Goal: Information Seeking & Learning: Learn about a topic

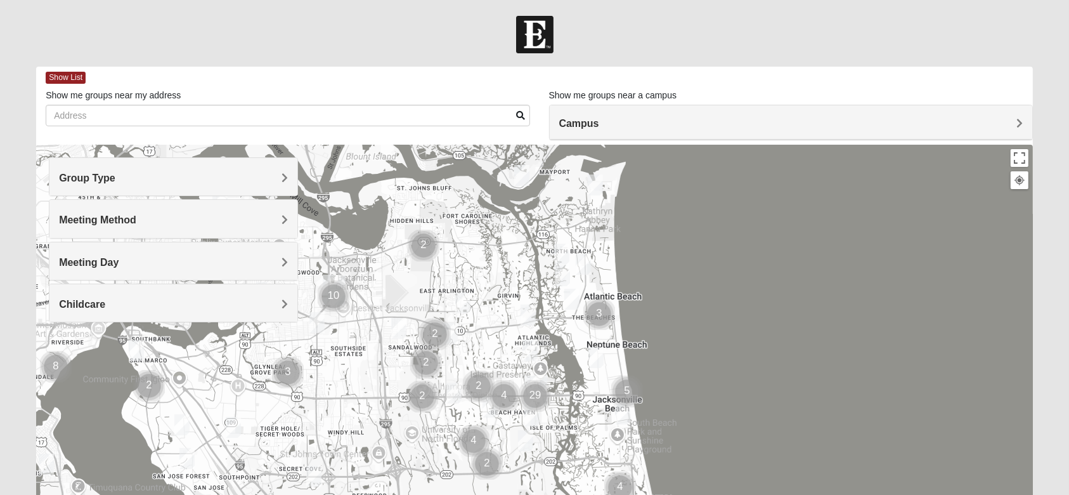
click at [235, 170] on div "Group Type" at bounding box center [173, 176] width 248 height 37
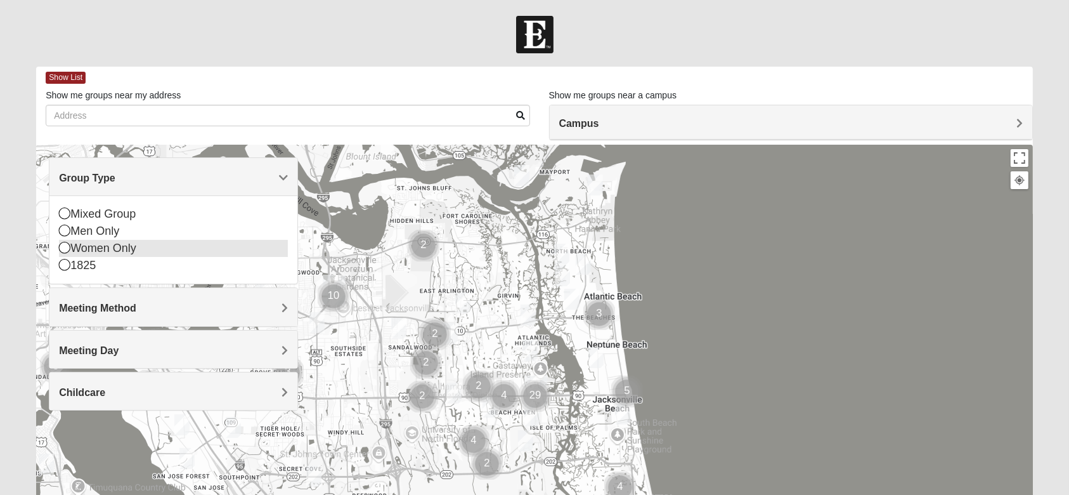
click at [68, 250] on icon at bounding box center [64, 247] width 11 height 11
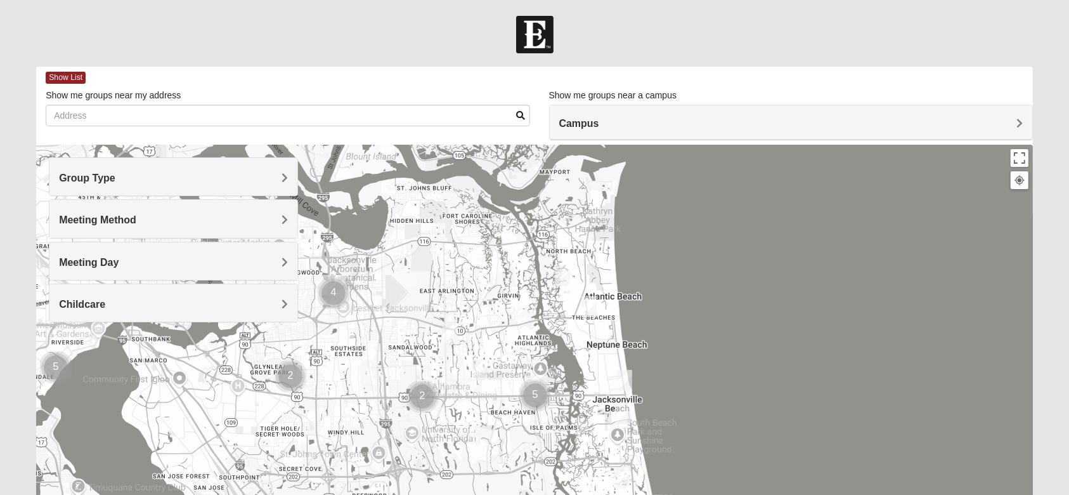
click at [120, 220] on span "Meeting Method" at bounding box center [97, 219] width 77 height 11
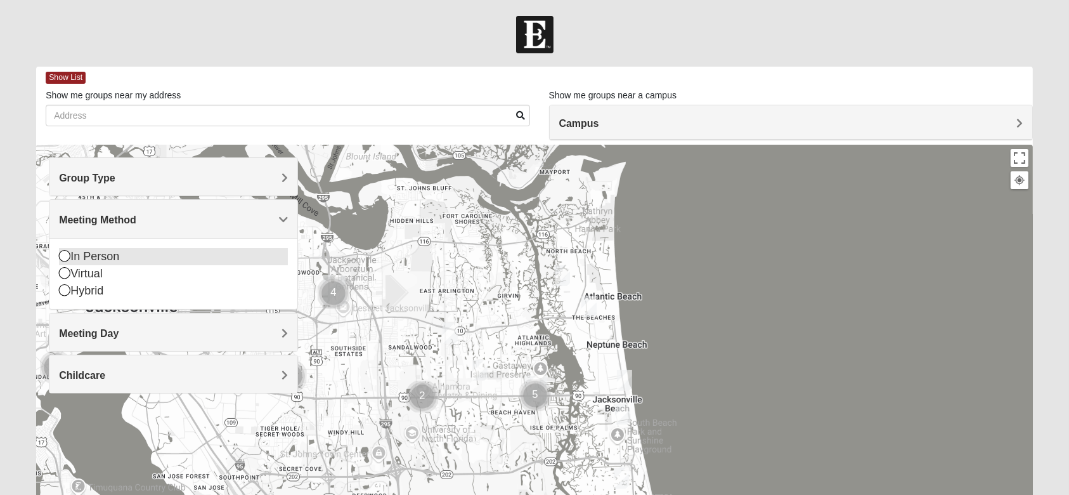
click at [102, 251] on div "In Person" at bounding box center [173, 256] width 229 height 17
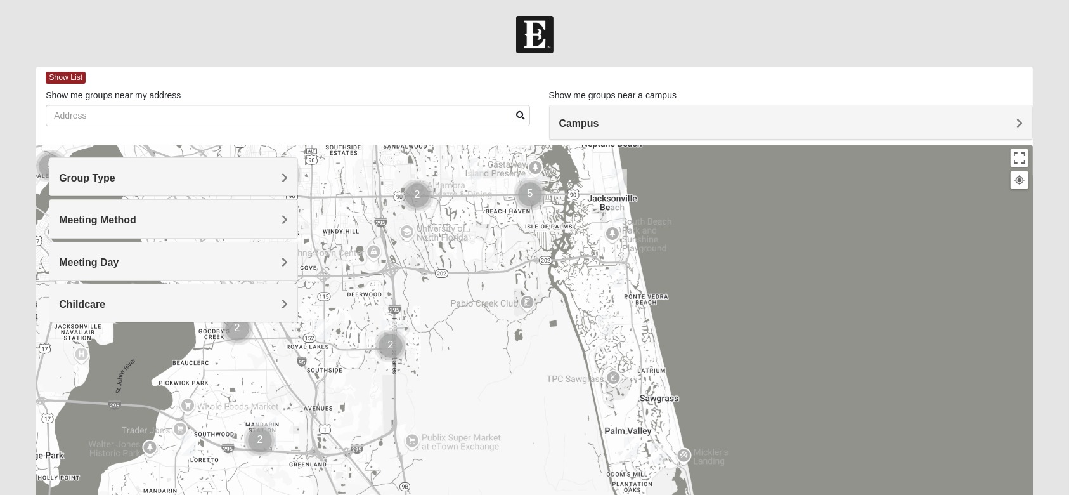
drag, startPoint x: 684, startPoint y: 382, endPoint x: 648, endPoint y: 254, distance: 132.9
click at [680, 190] on div at bounding box center [534, 398] width 997 height 507
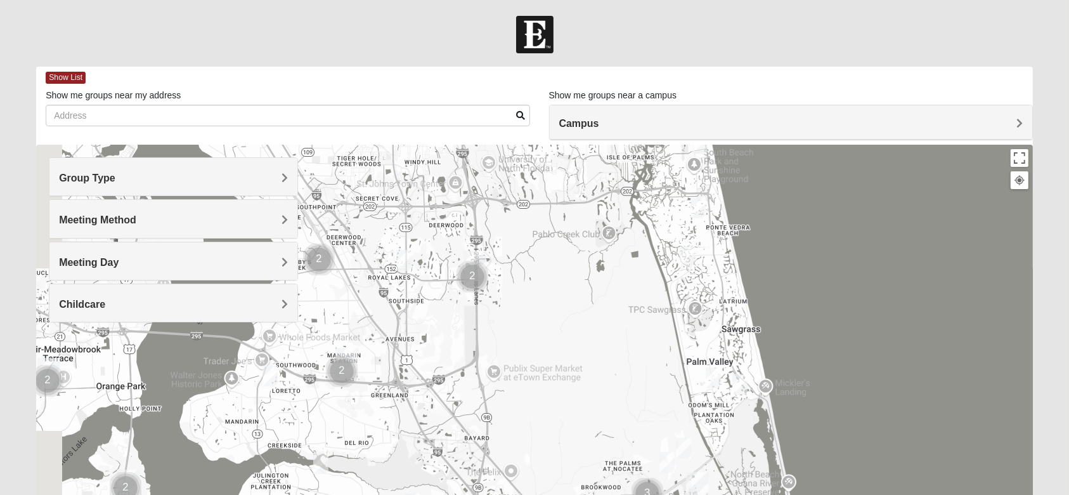
drag, startPoint x: 552, startPoint y: 378, endPoint x: 634, endPoint y: 278, distance: 129.3
click at [634, 278] on div at bounding box center [534, 398] width 997 height 507
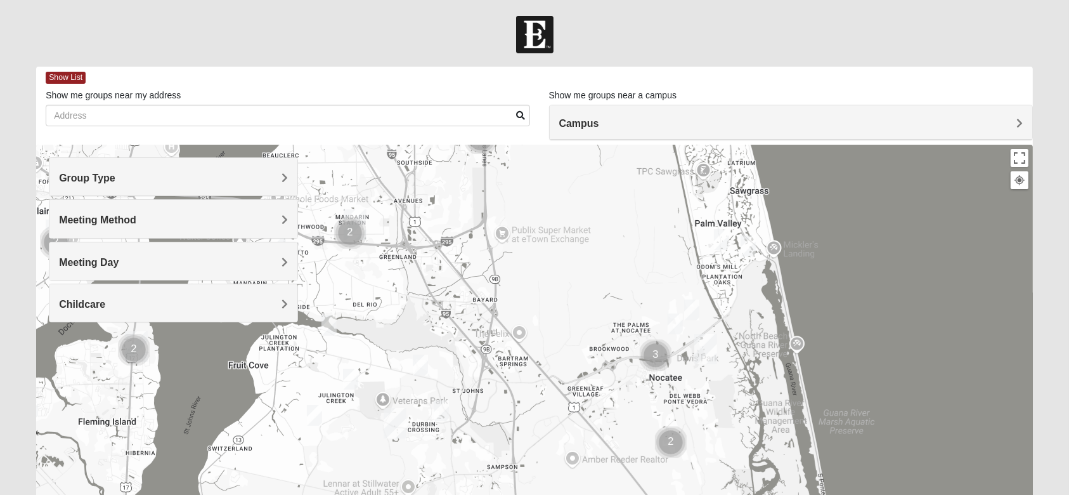
drag, startPoint x: 565, startPoint y: 374, endPoint x: 573, endPoint y: 235, distance: 139.1
click at [573, 235] on div at bounding box center [534, 398] width 997 height 507
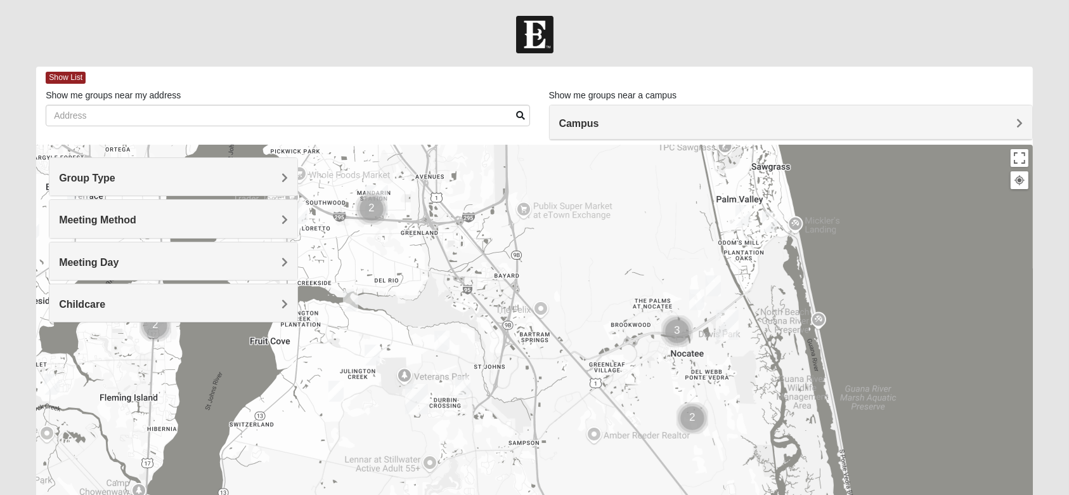
drag, startPoint x: 523, startPoint y: 422, endPoint x: 548, endPoint y: 389, distance: 41.1
click at [548, 389] on div at bounding box center [534, 398] width 997 height 507
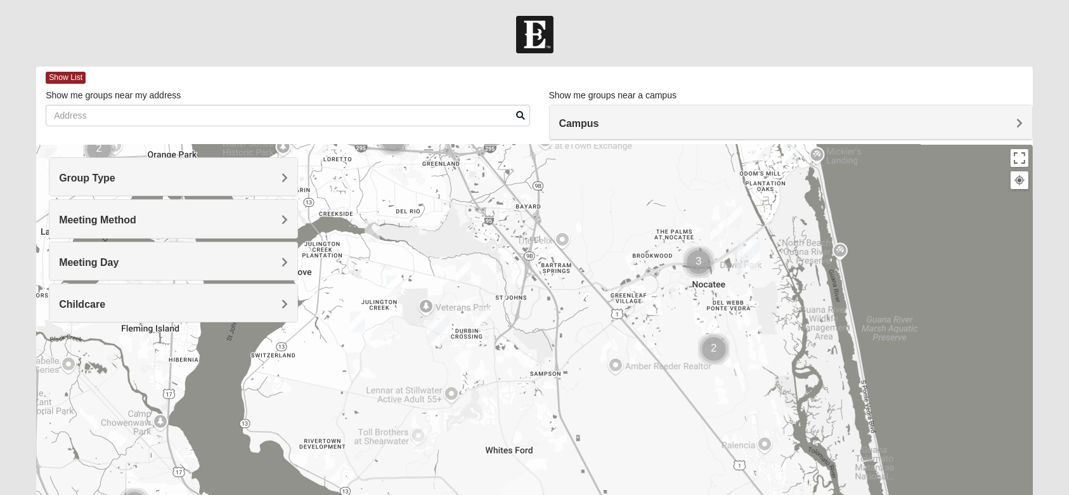
drag, startPoint x: 597, startPoint y: 363, endPoint x: 613, endPoint y: 325, distance: 41.0
click at [613, 325] on div at bounding box center [534, 398] width 997 height 507
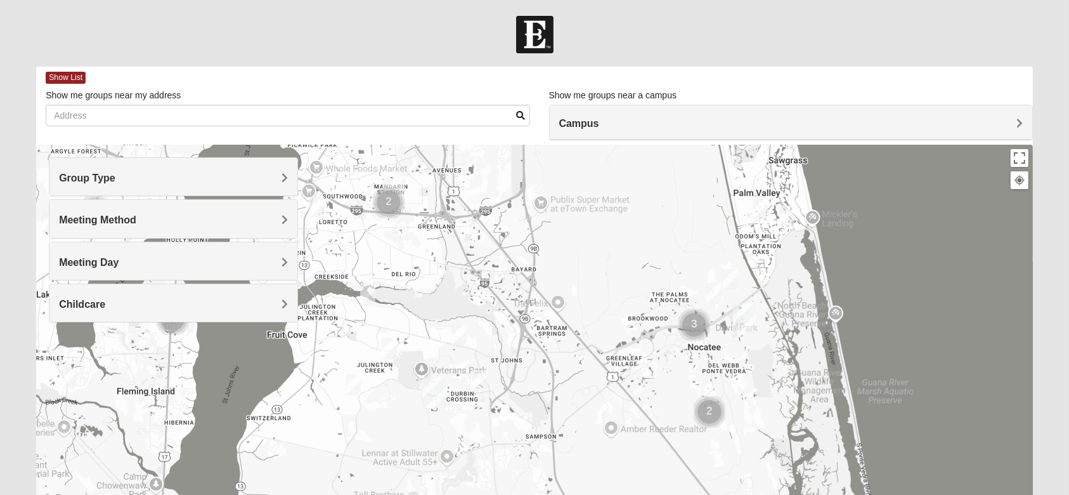
drag, startPoint x: 563, startPoint y: 282, endPoint x: 561, endPoint y: 321, distance: 38.7
click at [561, 321] on div at bounding box center [534, 398] width 997 height 507
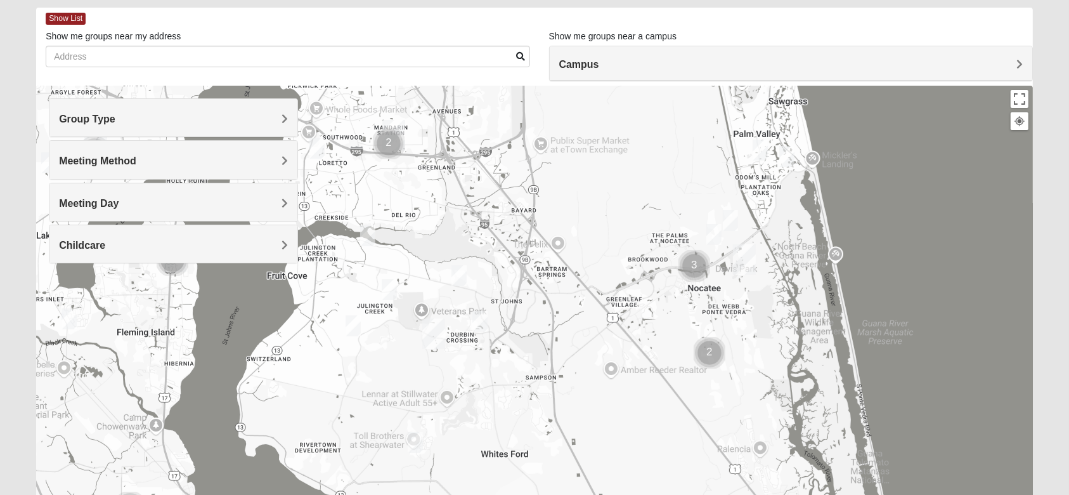
scroll to position [34, 0]
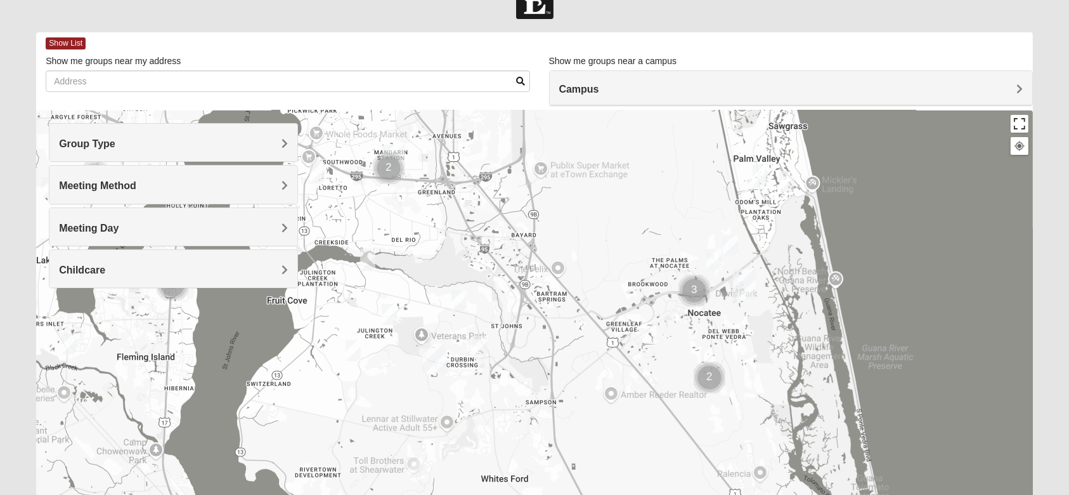
click at [1020, 125] on button "Toggle fullscreen view" at bounding box center [1020, 124] width 18 height 18
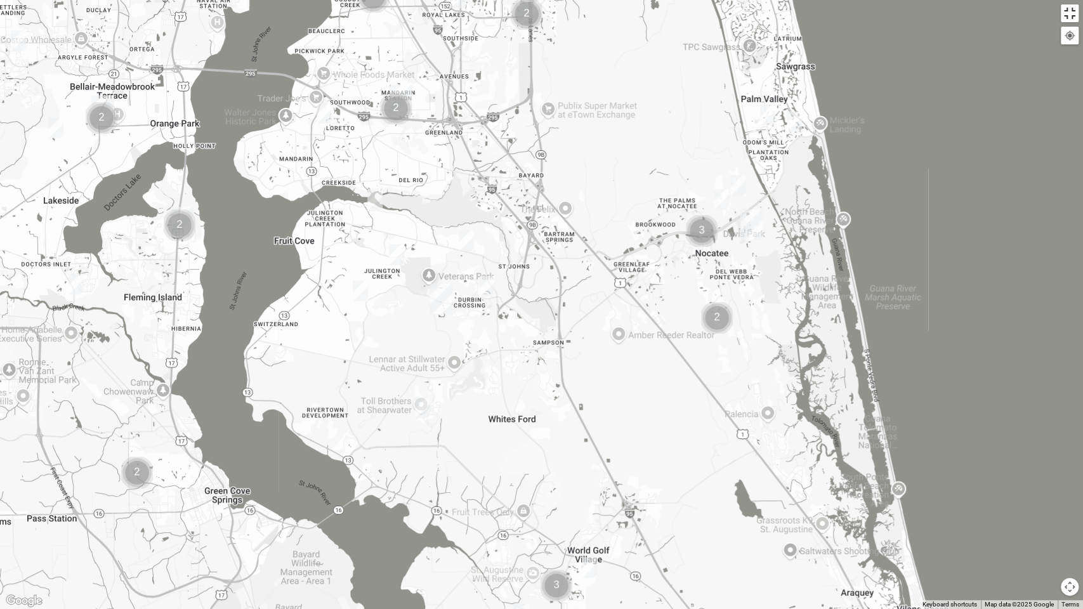
click at [1069, 18] on button "Toggle fullscreen view" at bounding box center [1069, 13] width 18 height 18
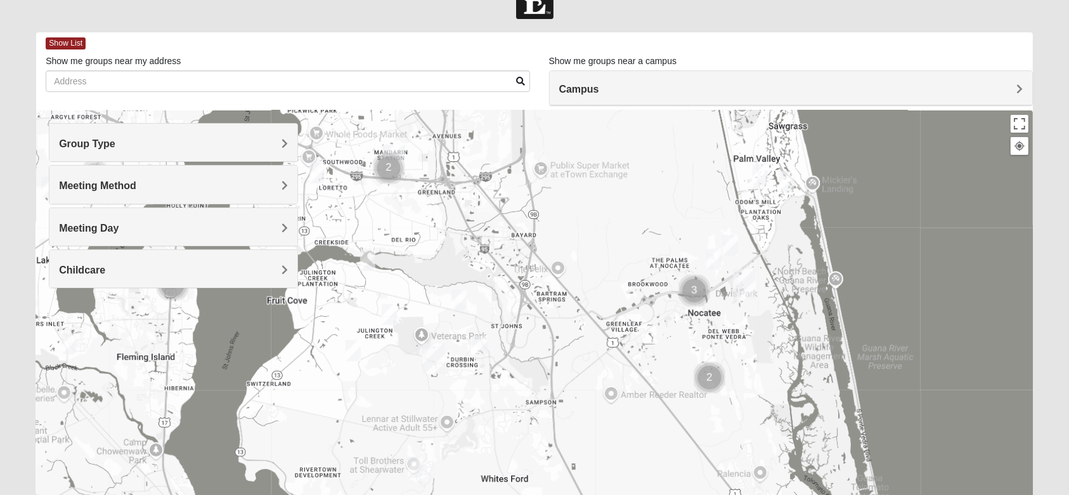
click at [653, 395] on div at bounding box center [534, 363] width 997 height 507
click at [623, 430] on div "[PERSON_NAME] Realtor [PERSON_NAME] Realtor [STREET_ADDRESS] View on Google Maps" at bounding box center [534, 363] width 997 height 507
click at [671, 325] on button "Close" at bounding box center [672, 331] width 30 height 30
click at [713, 383] on img "Cluster of 2 groups" at bounding box center [710, 377] width 42 height 42
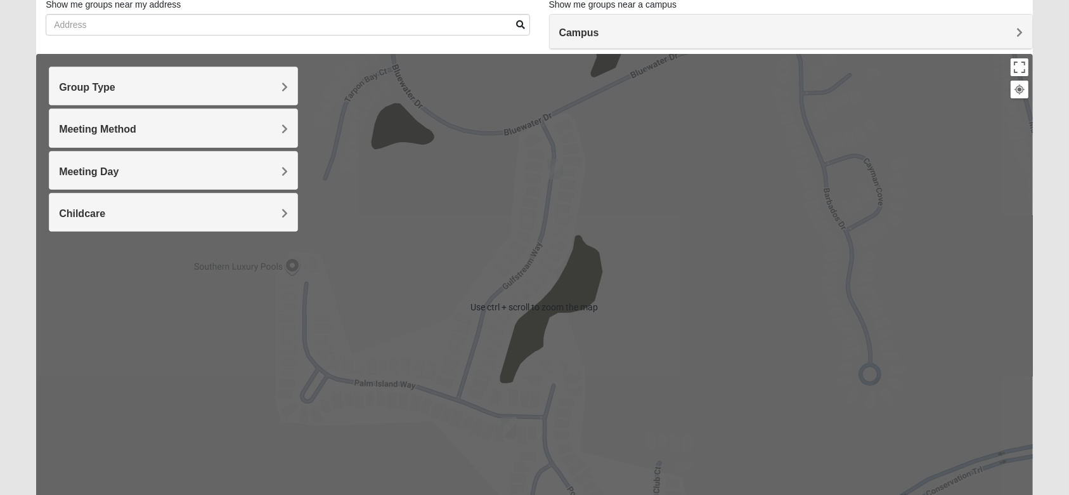
scroll to position [203, 0]
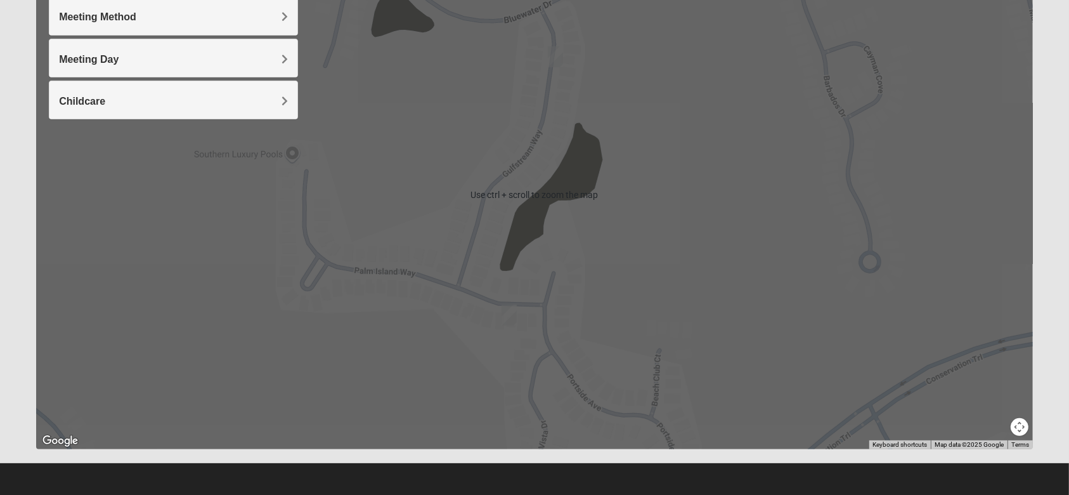
click at [1021, 427] on button "Map camera controls" at bounding box center [1020, 427] width 18 height 18
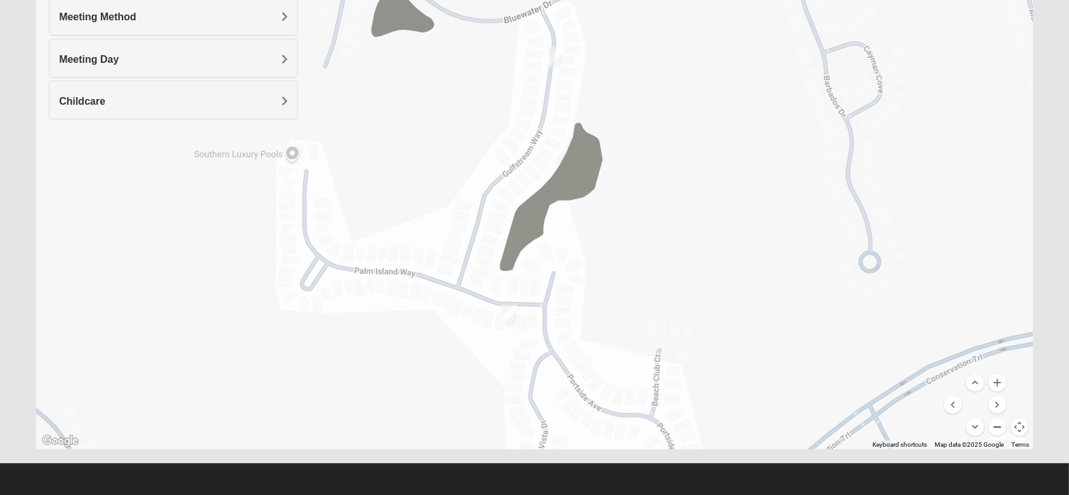
click at [996, 425] on button "Zoom out" at bounding box center [998, 427] width 18 height 18
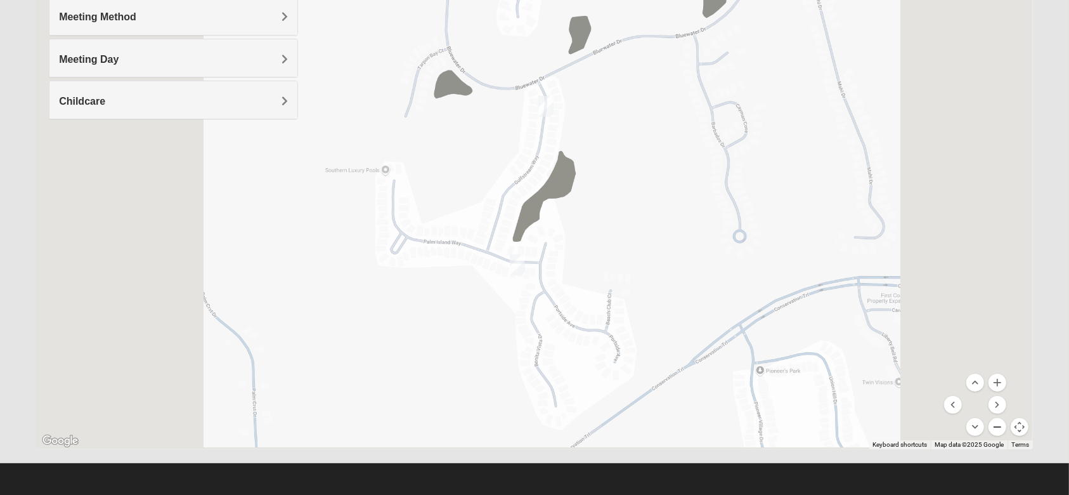
click at [996, 425] on button "Zoom out" at bounding box center [998, 427] width 18 height 18
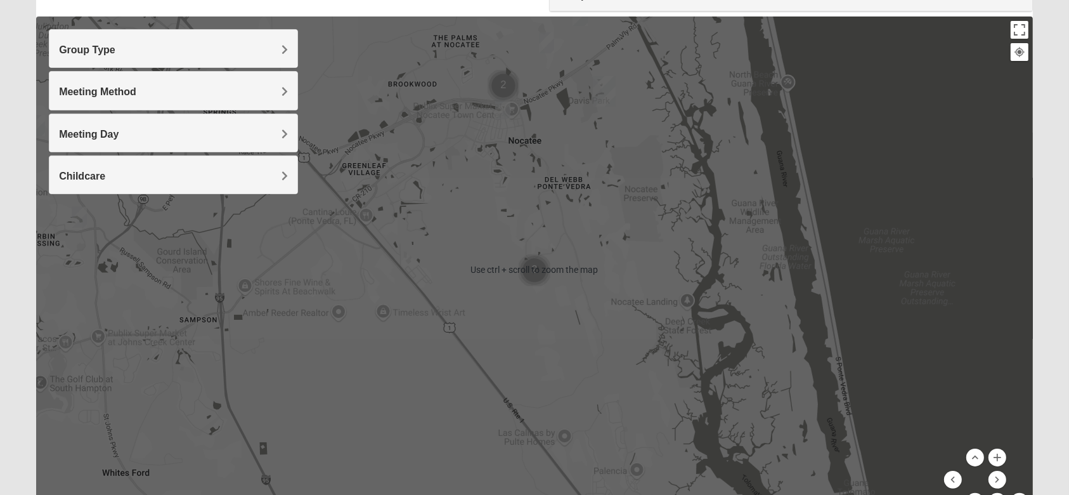
scroll to position [147, 0]
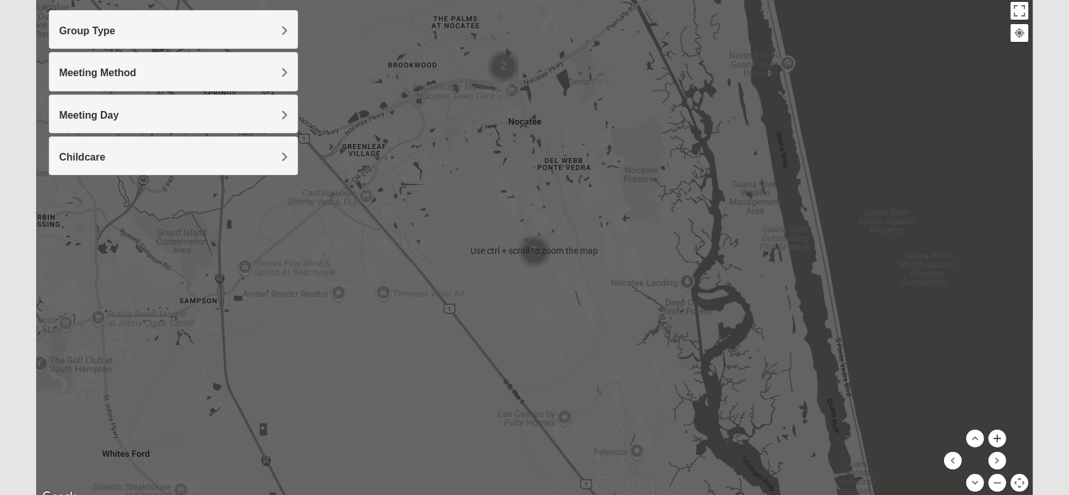
click at [995, 436] on button "Zoom in" at bounding box center [998, 438] width 18 height 18
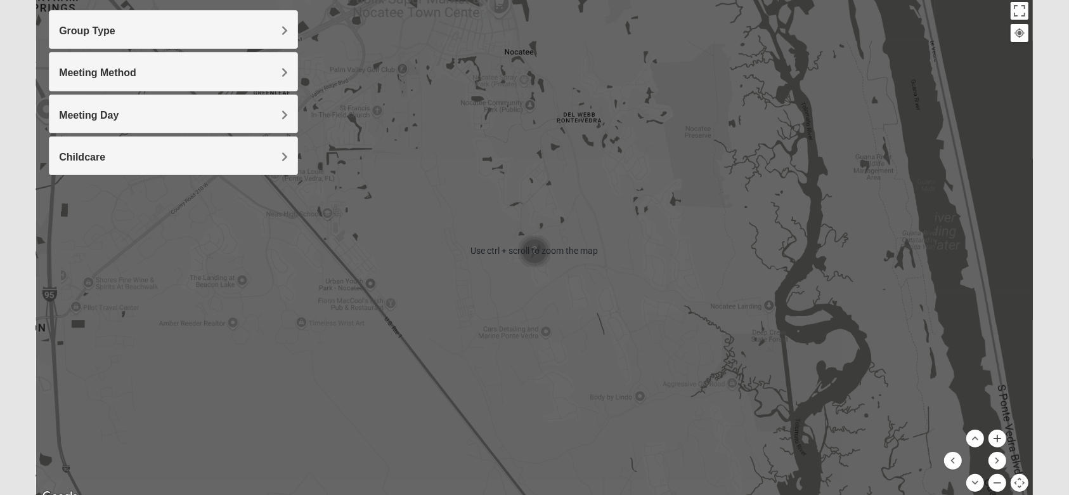
click at [995, 436] on button "Zoom in" at bounding box center [998, 438] width 18 height 18
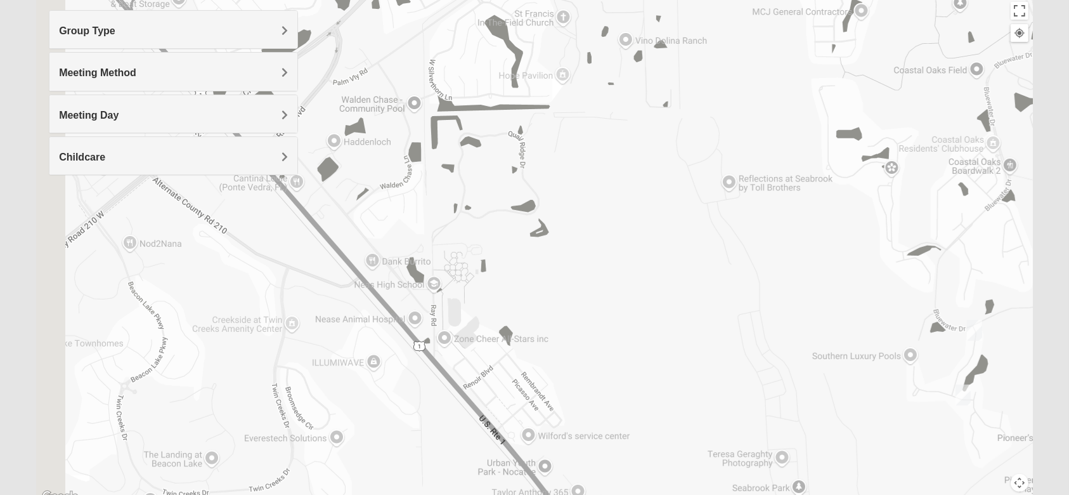
drag, startPoint x: 537, startPoint y: 216, endPoint x: 977, endPoint y: 341, distance: 456.9
click at [977, 341] on img "Womens Sinclair 32081" at bounding box center [974, 330] width 25 height 31
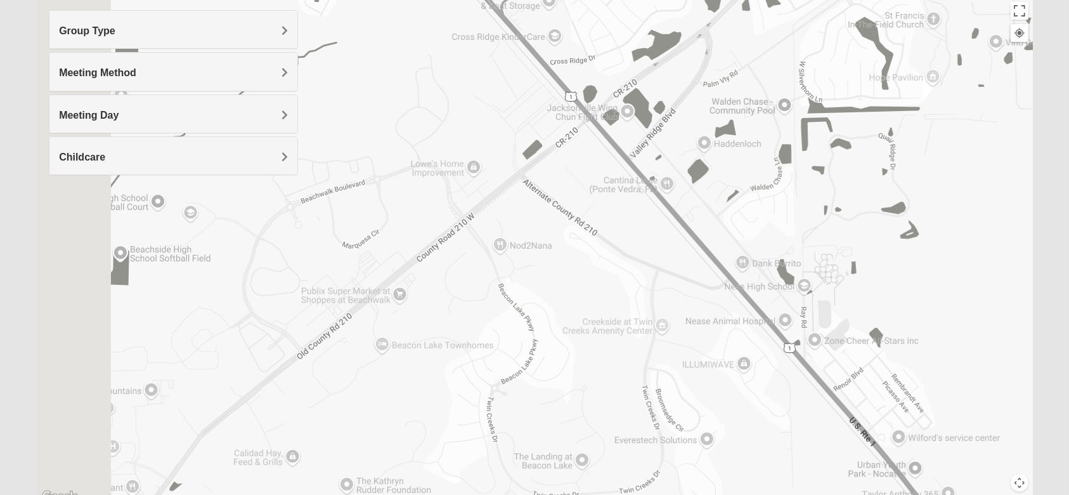
drag, startPoint x: 698, startPoint y: 289, endPoint x: 917, endPoint y: 264, distance: 220.8
click at [932, 264] on div at bounding box center [534, 250] width 997 height 507
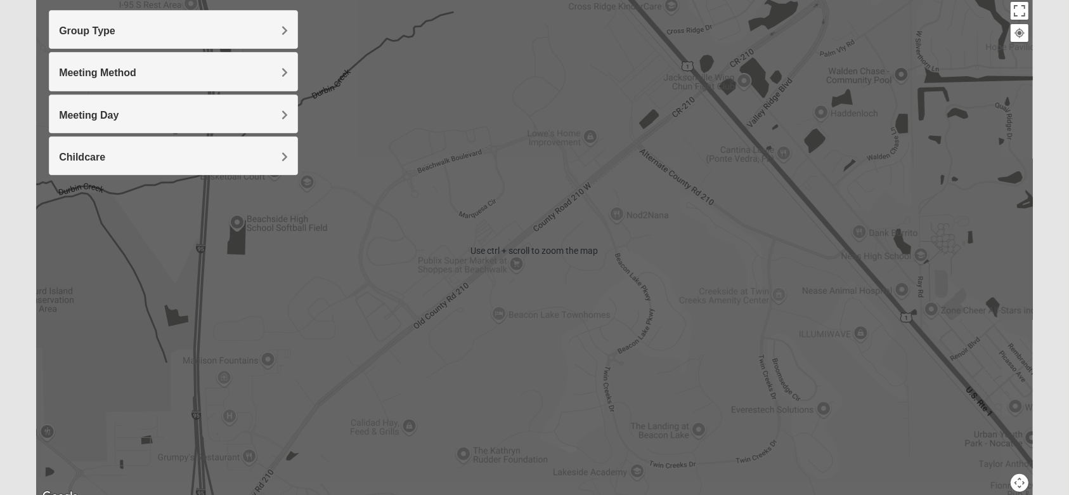
click at [1019, 478] on button "Map camera controls" at bounding box center [1020, 483] width 18 height 18
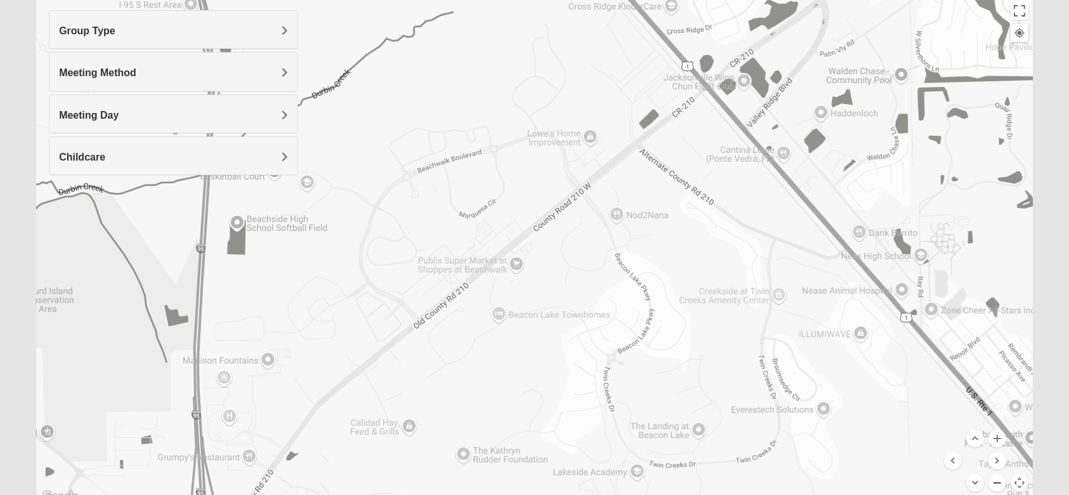
click at [1000, 481] on button "Zoom out" at bounding box center [998, 483] width 18 height 18
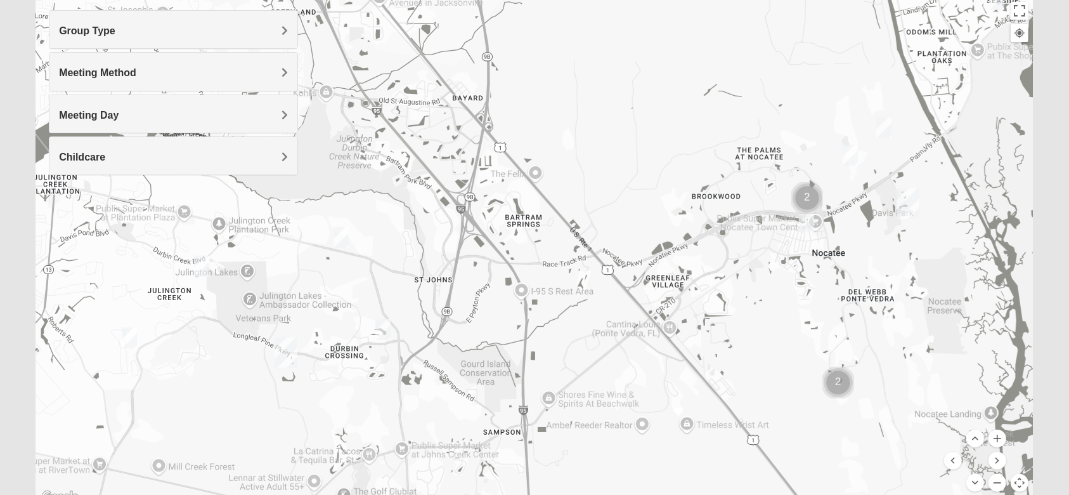
drag, startPoint x: 566, startPoint y: 242, endPoint x: 645, endPoint y: 353, distance: 136.4
click at [645, 353] on div at bounding box center [534, 250] width 997 height 507
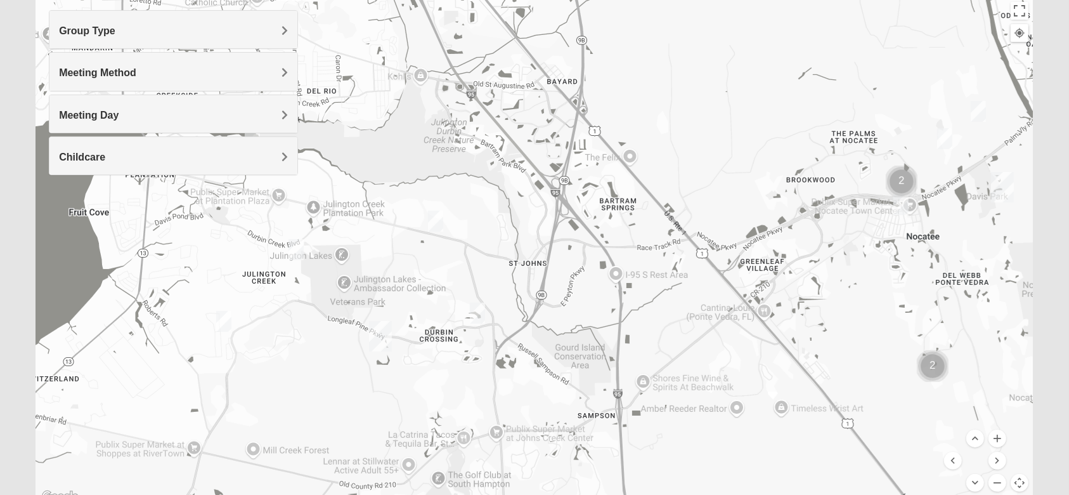
drag, startPoint x: 531, startPoint y: 349, endPoint x: 626, endPoint y: 332, distance: 95.9
click at [626, 332] on div at bounding box center [534, 250] width 997 height 507
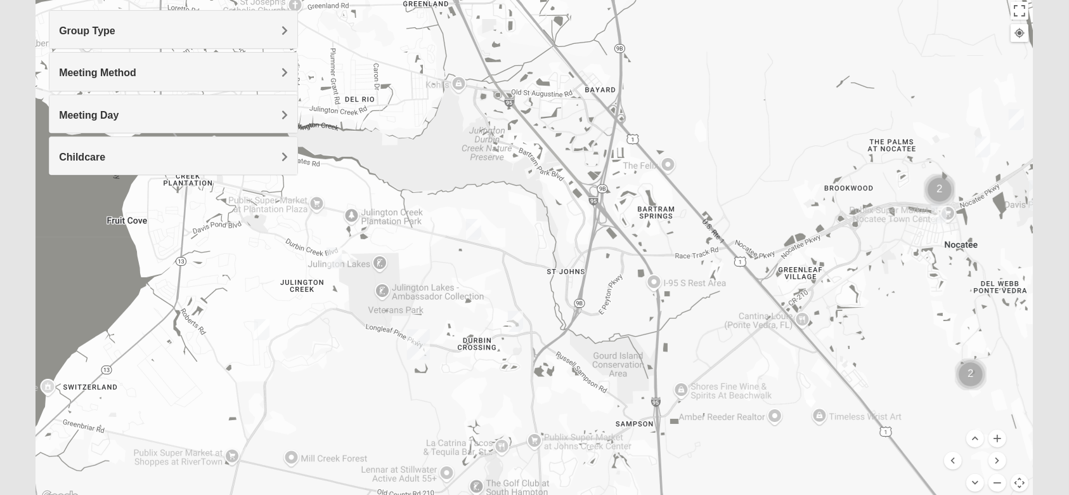
drag, startPoint x: 670, startPoint y: 334, endPoint x: 714, endPoint y: 348, distance: 46.5
click at [714, 348] on div at bounding box center [534, 250] width 997 height 507
click at [478, 235] on img "Womens Urbanski 32259" at bounding box center [473, 229] width 25 height 31
click at [233, 105] on div "Meeting Day" at bounding box center [173, 113] width 248 height 37
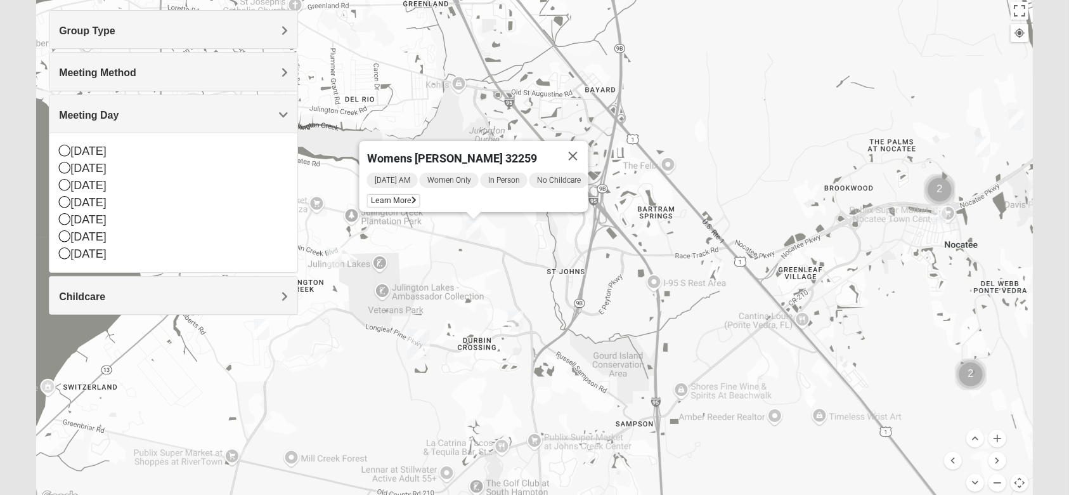
click at [233, 105] on div "Meeting Day" at bounding box center [173, 113] width 248 height 37
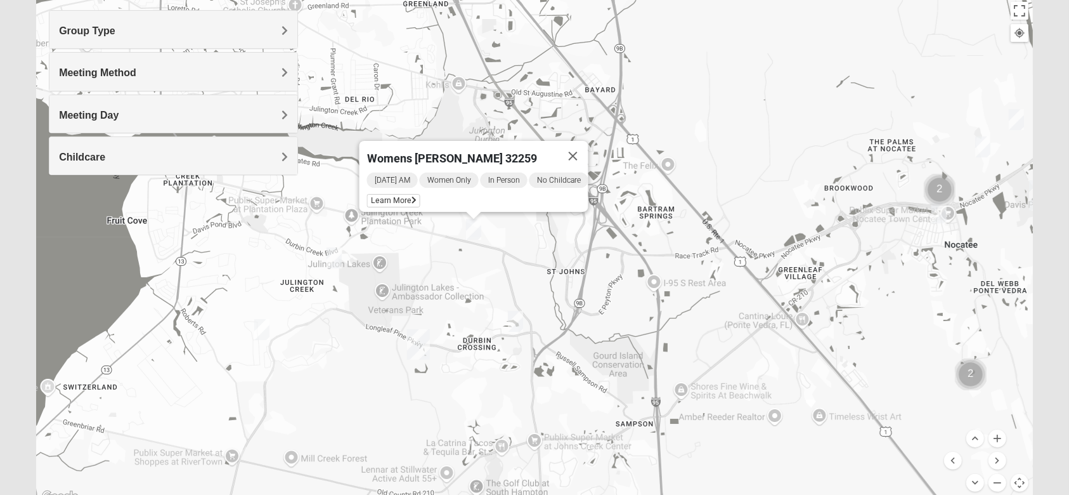
click at [517, 322] on img "Womens Caro 32259" at bounding box center [515, 321] width 25 height 31
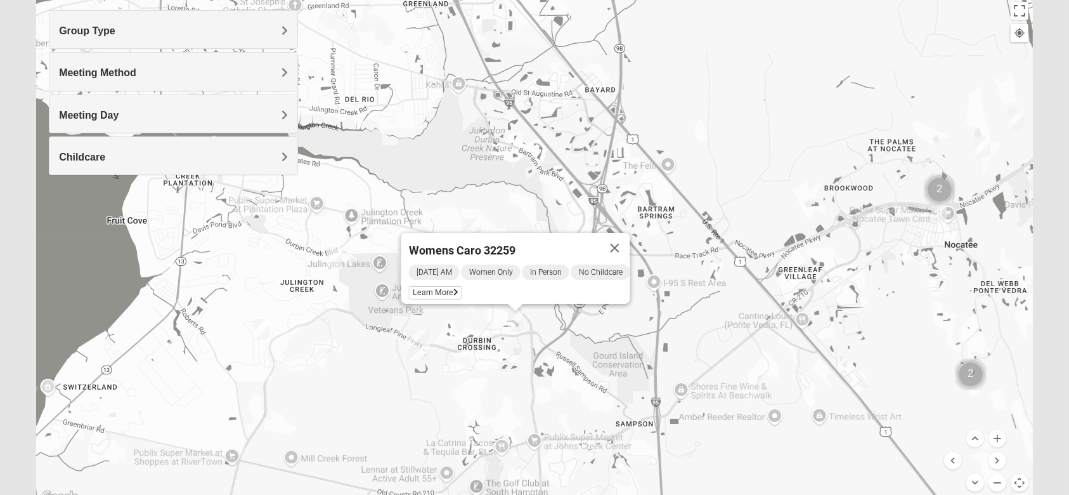
click at [333, 263] on img "Womens Iliff 32259" at bounding box center [334, 257] width 25 height 31
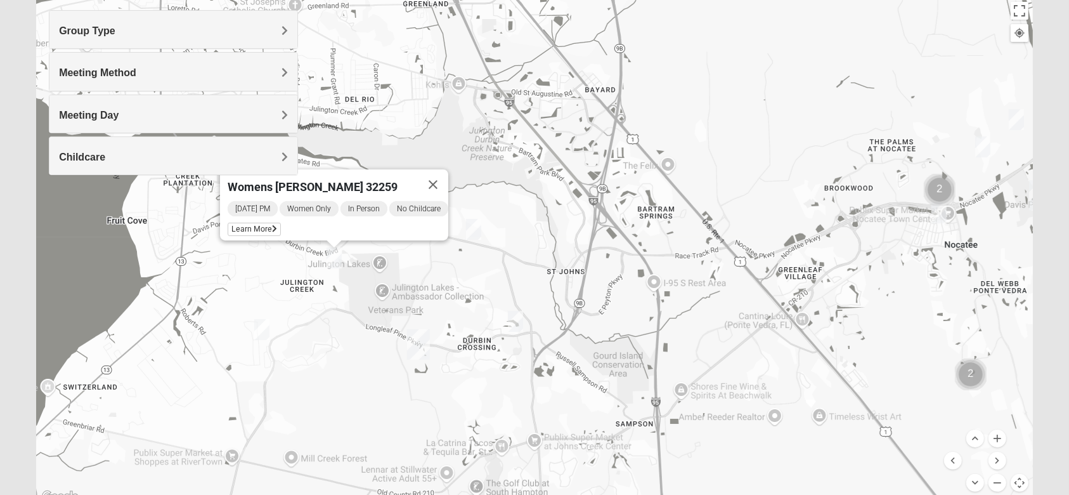
click at [259, 327] on img "Womens Crane 32259" at bounding box center [261, 329] width 25 height 31
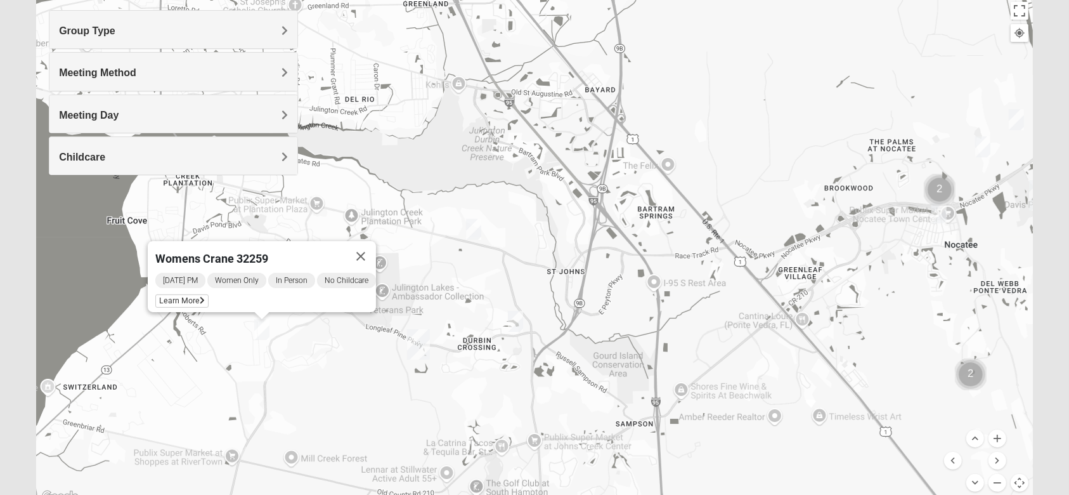
click at [445, 251] on div "Womens Crane 32259 [DATE] PM Women Only In Person No Childcare Learn More" at bounding box center [534, 250] width 997 height 507
click at [474, 273] on div "Womens Crane 32259 [DATE] PM Women Only In Person No Childcare Learn More" at bounding box center [534, 250] width 997 height 507
click at [937, 211] on img "Womens Santos (Portuguese-Speaking) 32081" at bounding box center [939, 212] width 25 height 31
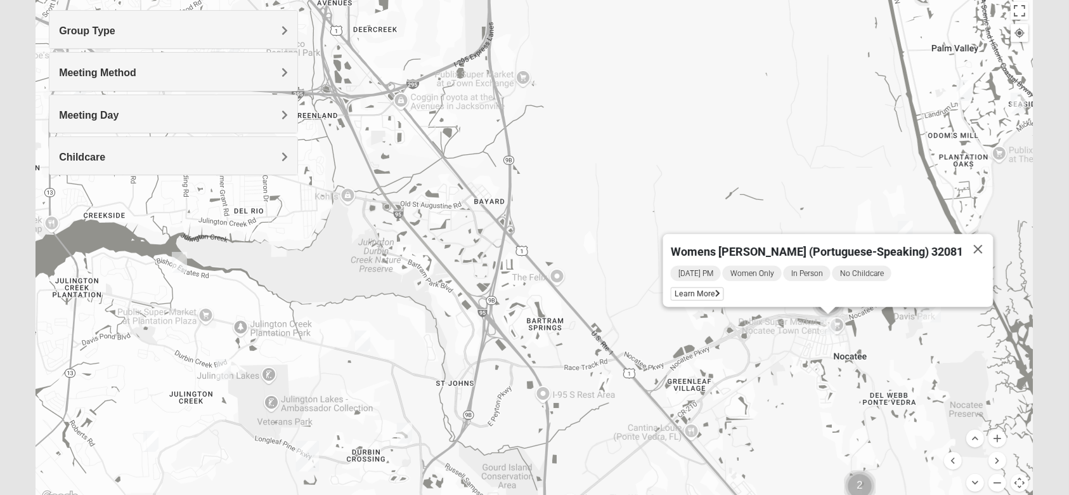
drag, startPoint x: 822, startPoint y: 274, endPoint x: 795, endPoint y: 388, distance: 117.4
click at [795, 388] on div "Womens [PERSON_NAME] (Portuguese-Speaking) 32081 [DATE] PM Women Only In Person…" at bounding box center [534, 250] width 997 height 507
click at [774, 195] on div "Womens [PERSON_NAME] (Portuguese-Speaking) 32081 [DATE] PM Women Only In Person…" at bounding box center [534, 250] width 997 height 507
click at [963, 238] on button "Close" at bounding box center [978, 249] width 30 height 30
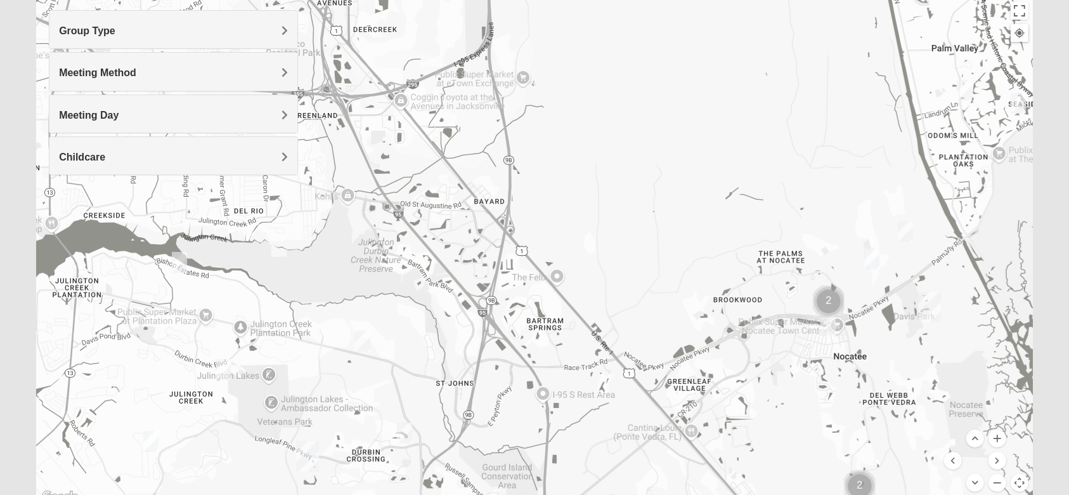
click at [873, 266] on img "Womens Bonner 32081" at bounding box center [871, 258] width 25 height 31
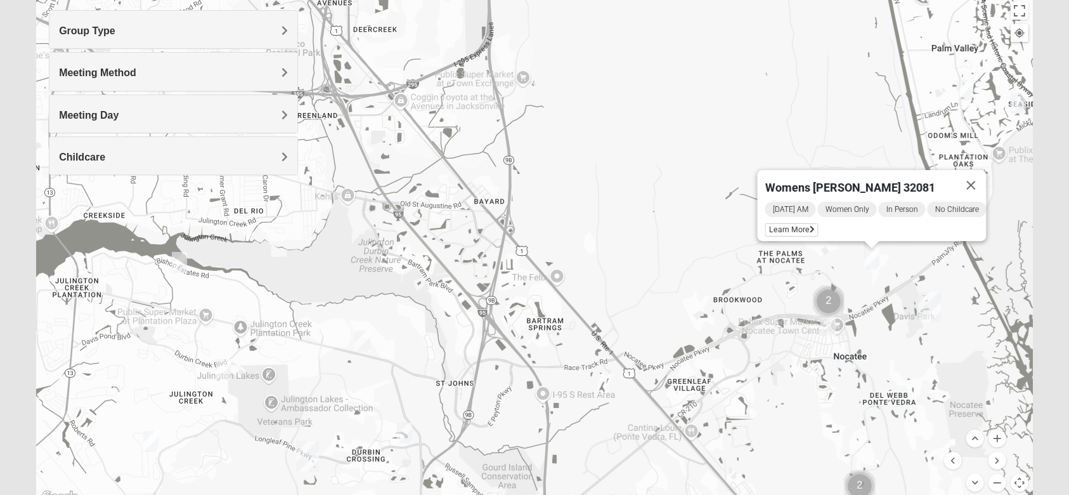
click at [873, 266] on img "Womens Bonner 32081" at bounding box center [871, 258] width 25 height 31
click at [912, 257] on div "Womens [PERSON_NAME] 32081 [DATE] AM Women Only In Person No Childcare Learn Mo…" at bounding box center [534, 250] width 997 height 507
click at [980, 171] on button "Close" at bounding box center [971, 185] width 30 height 30
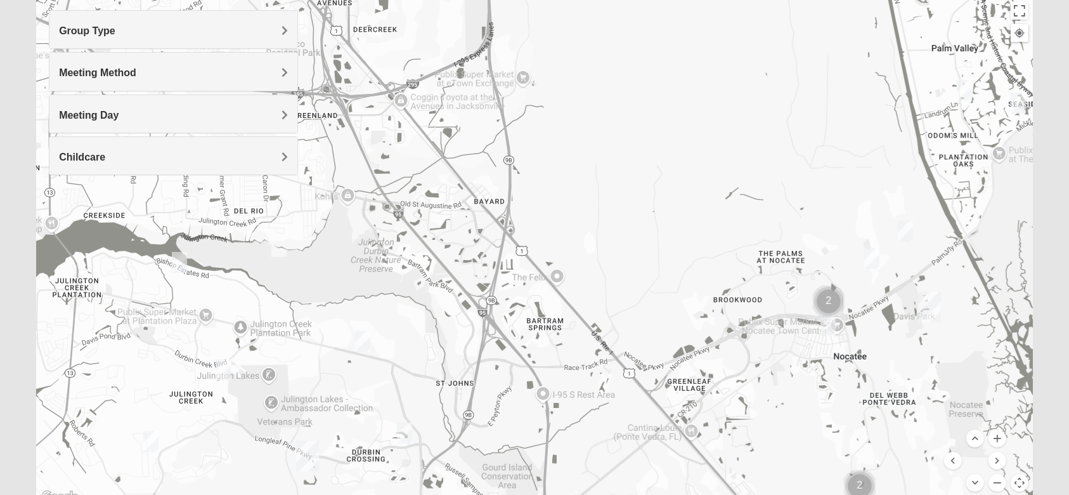
click at [905, 227] on img "Womens Masulli 32081" at bounding box center [905, 231] width 25 height 31
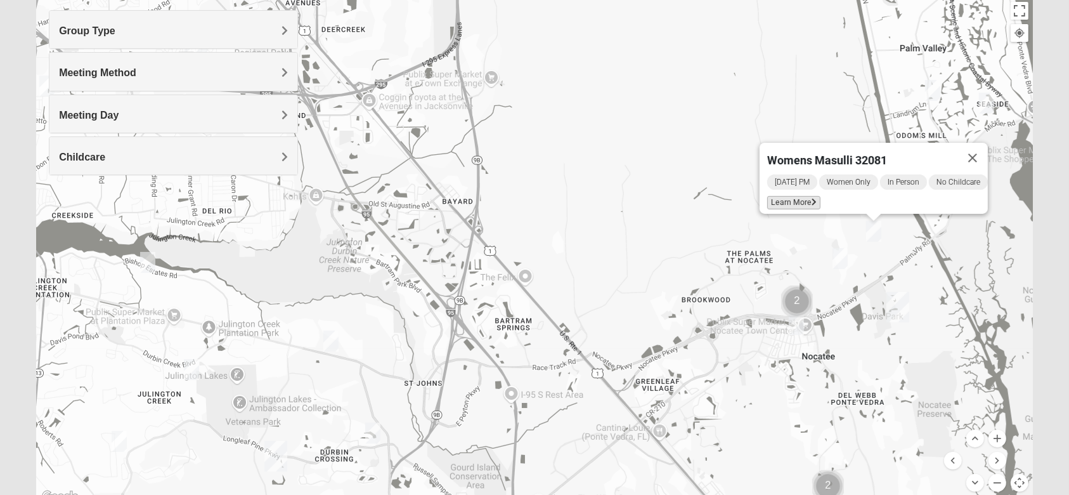
click at [812, 198] on icon at bounding box center [814, 202] width 5 height 8
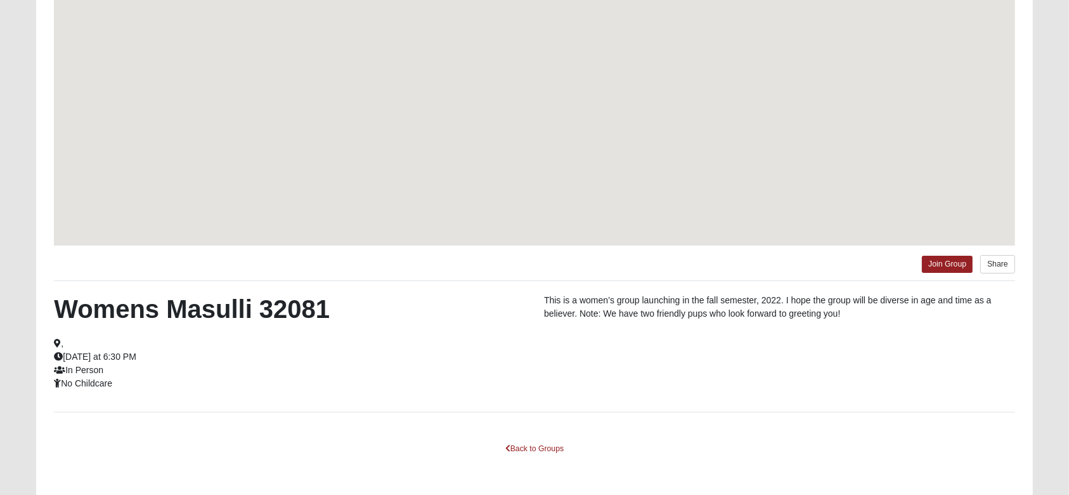
scroll to position [91, 0]
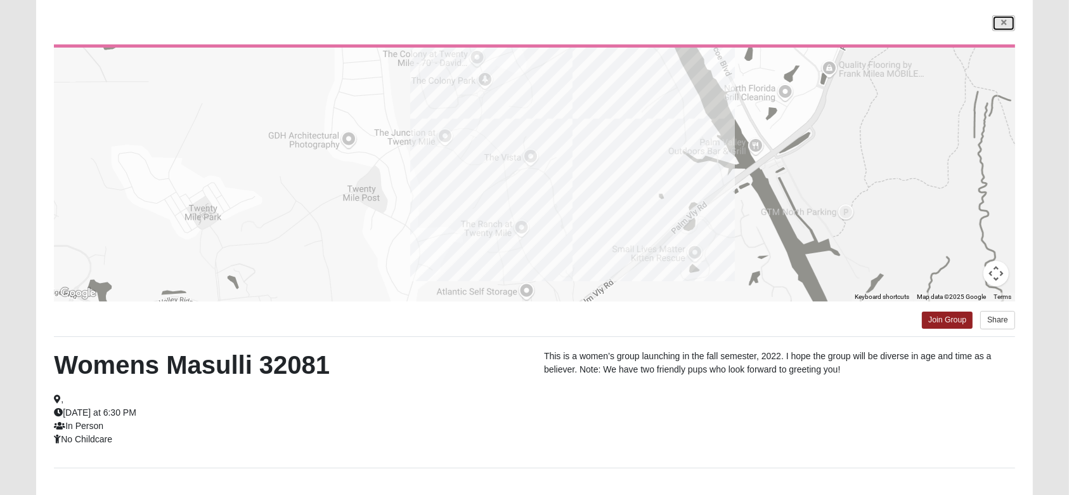
click at [994, 21] on link at bounding box center [1003, 23] width 23 height 16
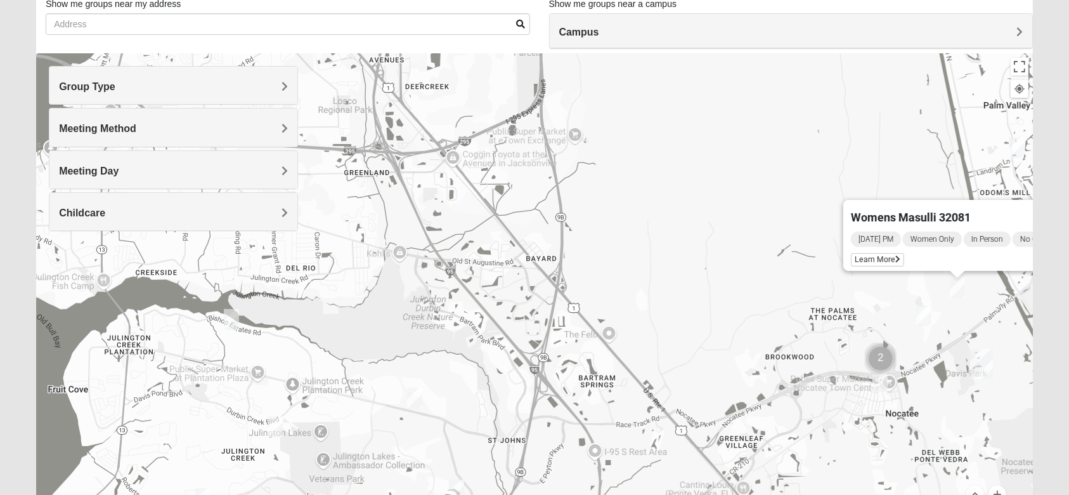
drag, startPoint x: 550, startPoint y: 223, endPoint x: 637, endPoint y: 226, distance: 86.9
click at [637, 226] on div "Womens Masulli 32081 [DATE] PM Women Only In Person No Childcare Learn More" at bounding box center [534, 306] width 997 height 507
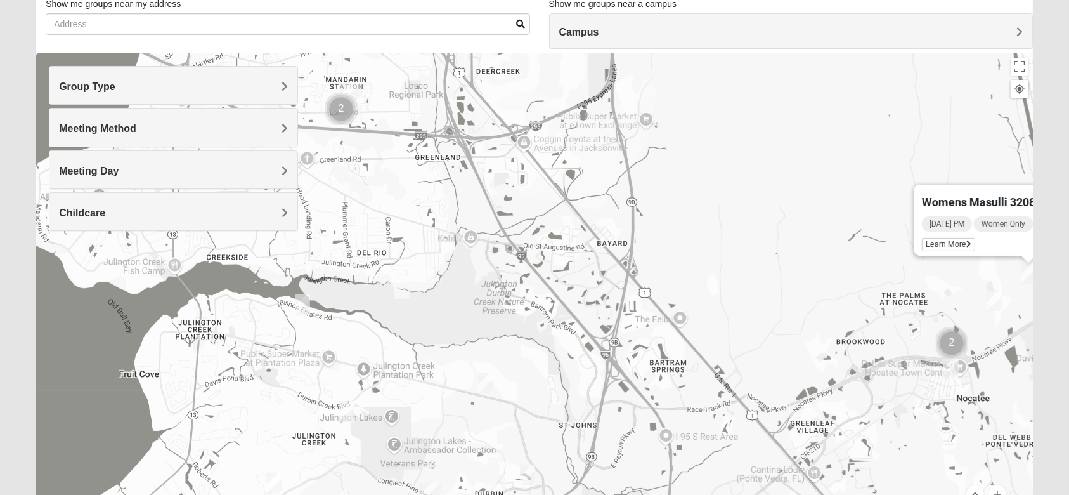
drag, startPoint x: 580, startPoint y: 282, endPoint x: 653, endPoint y: 266, distance: 75.1
click at [653, 266] on div "Womens Masulli 32081 [DATE] PM Women Only In Person No Childcare Learn More" at bounding box center [534, 306] width 997 height 507
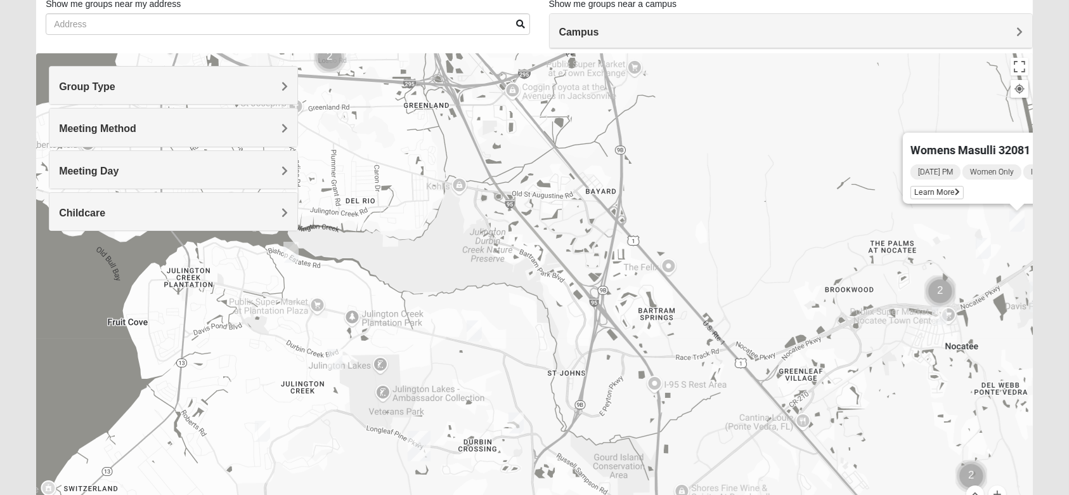
drag, startPoint x: 565, startPoint y: 379, endPoint x: 578, endPoint y: 285, distance: 94.2
click at [554, 323] on div "Womens Masulli 32081 [DATE] PM Women Only In Person No Childcare Learn More" at bounding box center [534, 306] width 997 height 507
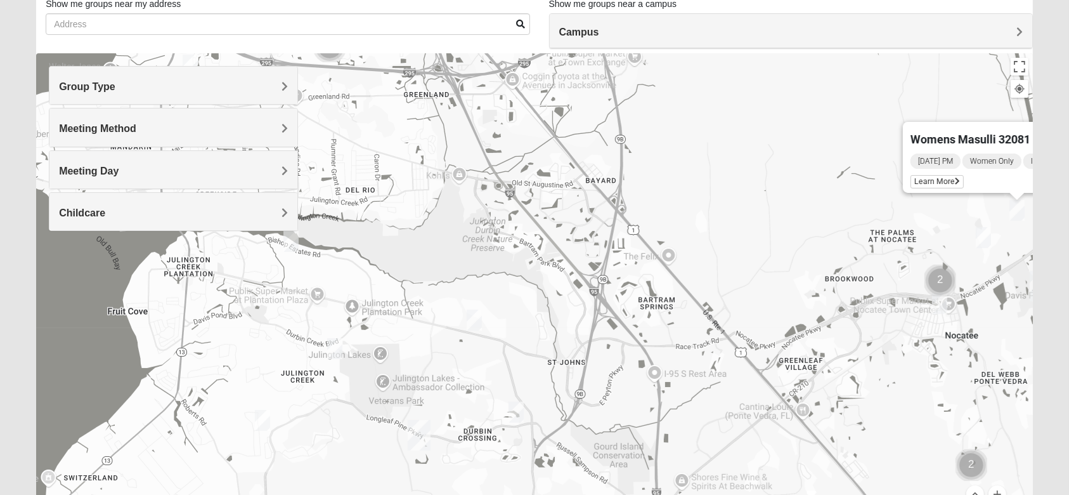
click at [478, 323] on img "Womens Urbanski 32259" at bounding box center [474, 319] width 25 height 31
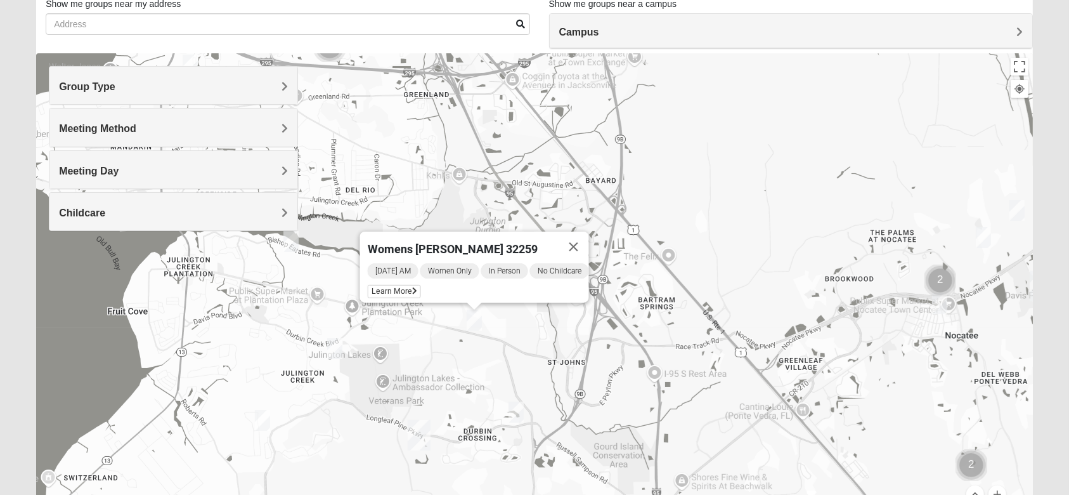
click at [519, 412] on img "Womens Caro 32259" at bounding box center [516, 411] width 25 height 31
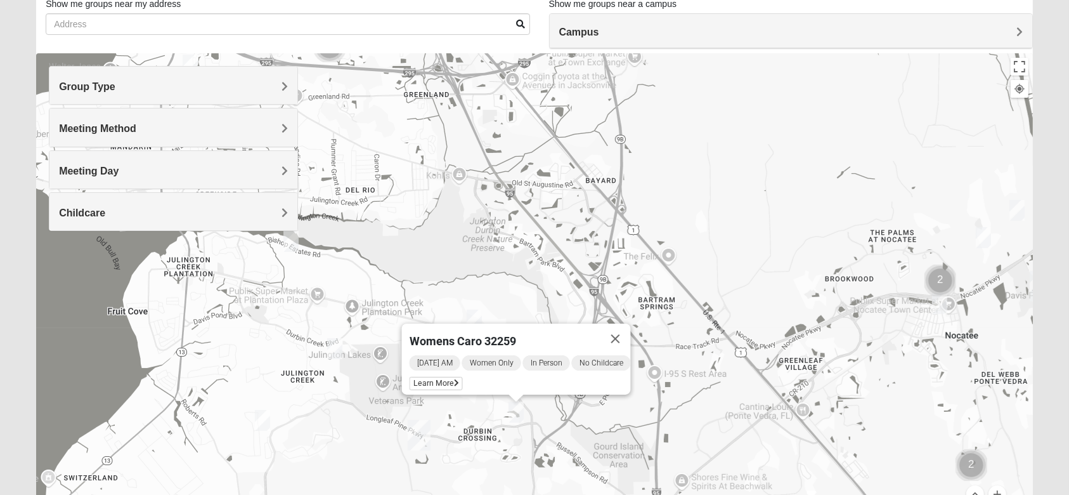
click at [575, 431] on div "Womens Caro 32259 [DATE] AM Women Only In Person No Childcare Learn More" at bounding box center [534, 306] width 997 height 507
click at [340, 353] on img "Womens Iliff 32259" at bounding box center [334, 348] width 25 height 31
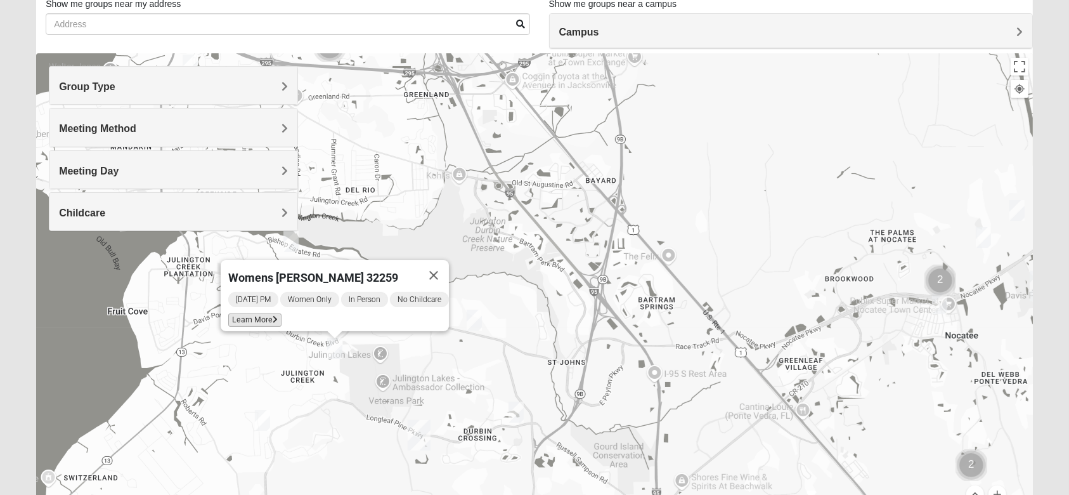
click at [258, 316] on span "Learn More" at bounding box center [254, 319] width 53 height 13
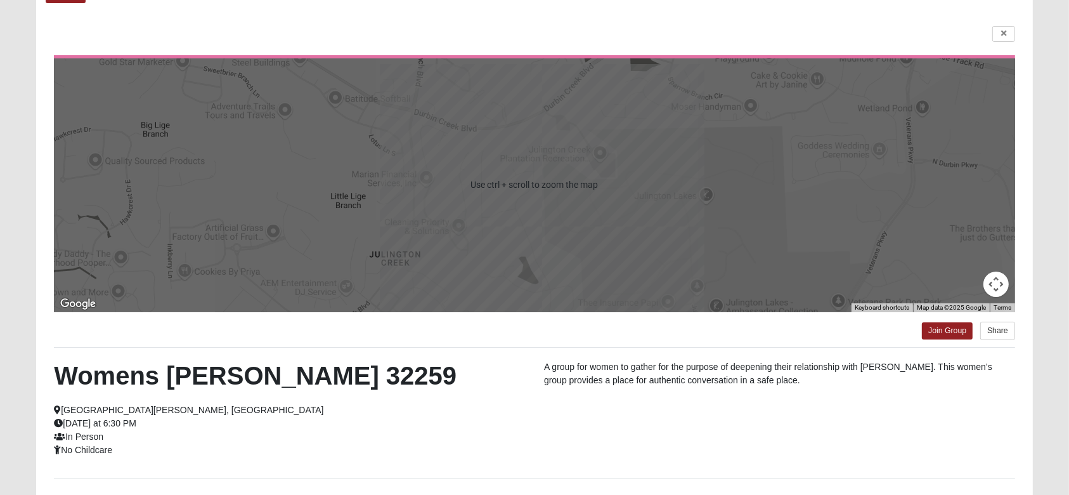
scroll to position [193, 0]
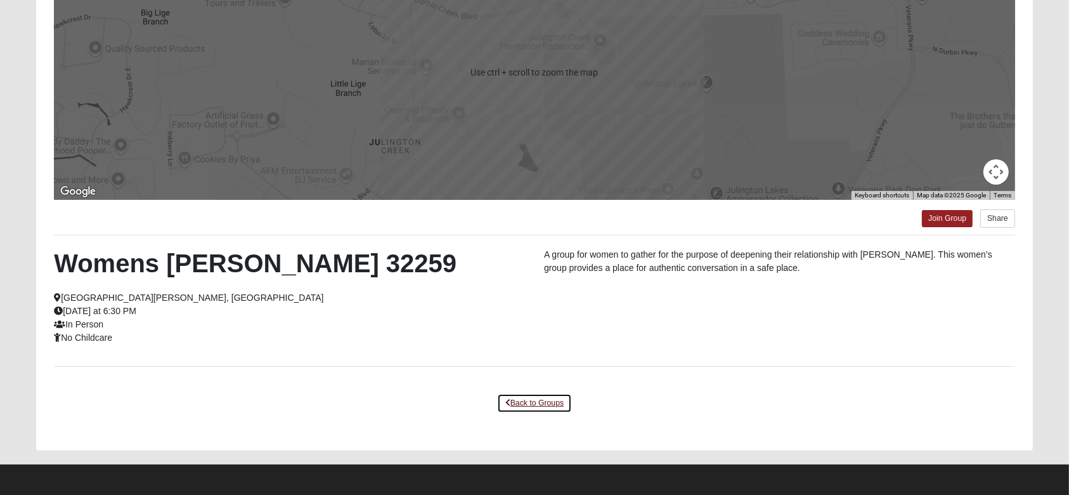
click at [513, 398] on link "Back to Groups" at bounding box center [534, 403] width 75 height 20
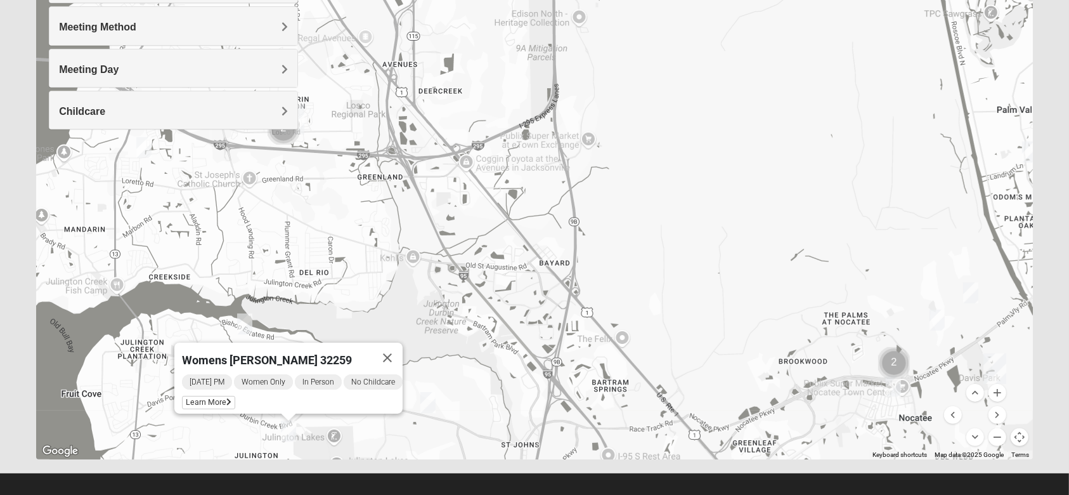
drag, startPoint x: 637, startPoint y: 220, endPoint x: 595, endPoint y: 255, distance: 54.5
click at [585, 346] on div "Womens [PERSON_NAME] 32259 [DATE] PM Women Only In Person No Childcare Learn Mo…" at bounding box center [534, 205] width 997 height 507
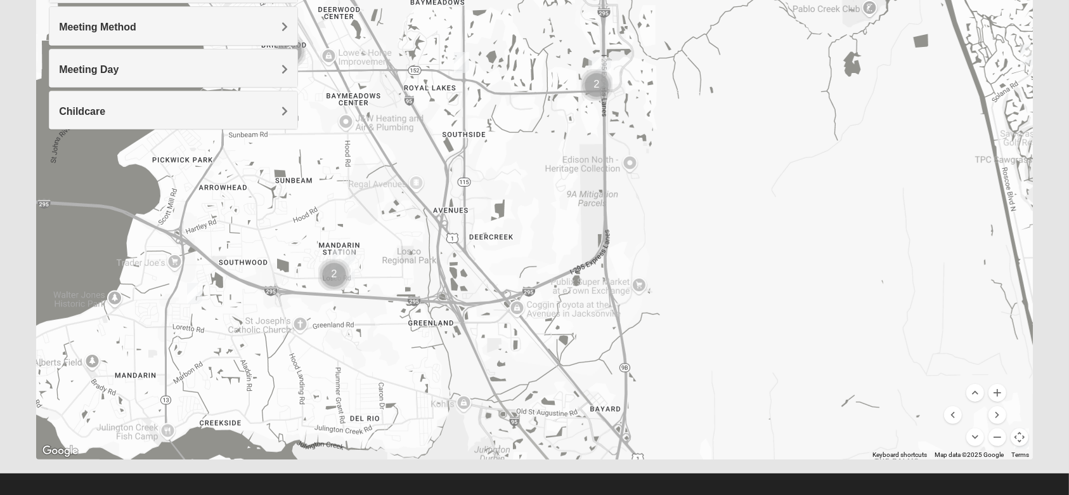
drag, startPoint x: 613, startPoint y: 190, endPoint x: 657, endPoint y: 325, distance: 142.0
click at [657, 325] on div "Womens [PERSON_NAME] 32259 [DATE] PM Women Only In Person No Childcare Learn Mo…" at bounding box center [534, 205] width 997 height 507
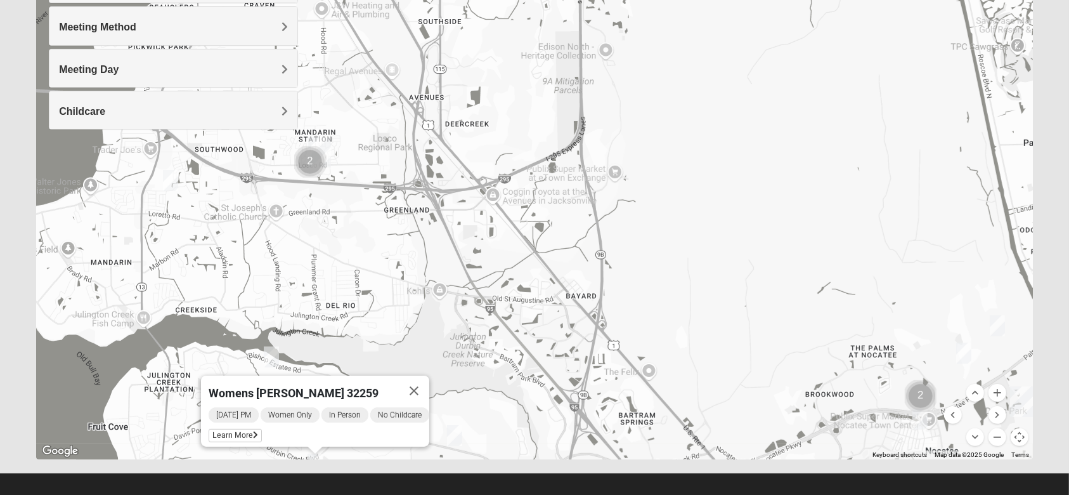
drag, startPoint x: 594, startPoint y: 319, endPoint x: 569, endPoint y: 201, distance: 120.4
click at [569, 201] on div "Womens [PERSON_NAME] 32259 [DATE] PM Women Only In Person No Childcare Learn Mo…" at bounding box center [534, 205] width 997 height 507
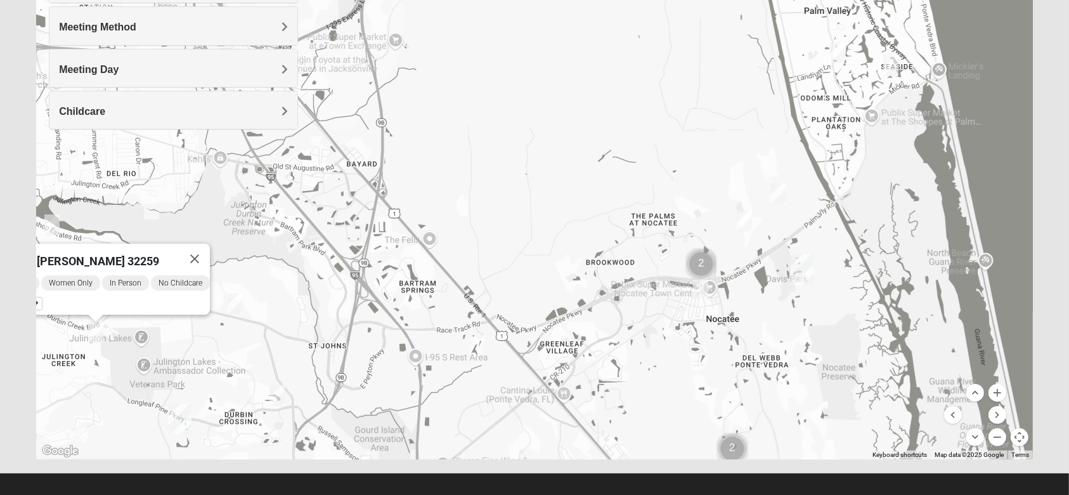
drag, startPoint x: 715, startPoint y: 325, endPoint x: 520, endPoint y: 207, distance: 228.5
click at [520, 207] on div "Womens [PERSON_NAME] 32259 [DATE] PM Women Only In Person No Childcare Learn Mo…" at bounding box center [534, 205] width 997 height 507
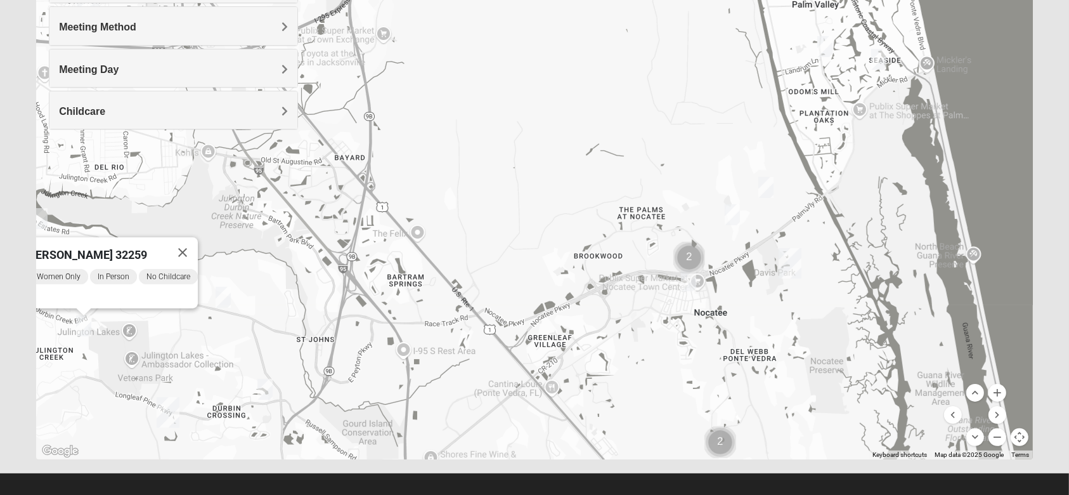
click at [682, 278] on img "Womens Santos (Portuguese-Speaking) 32081" at bounding box center [688, 280] width 25 height 31
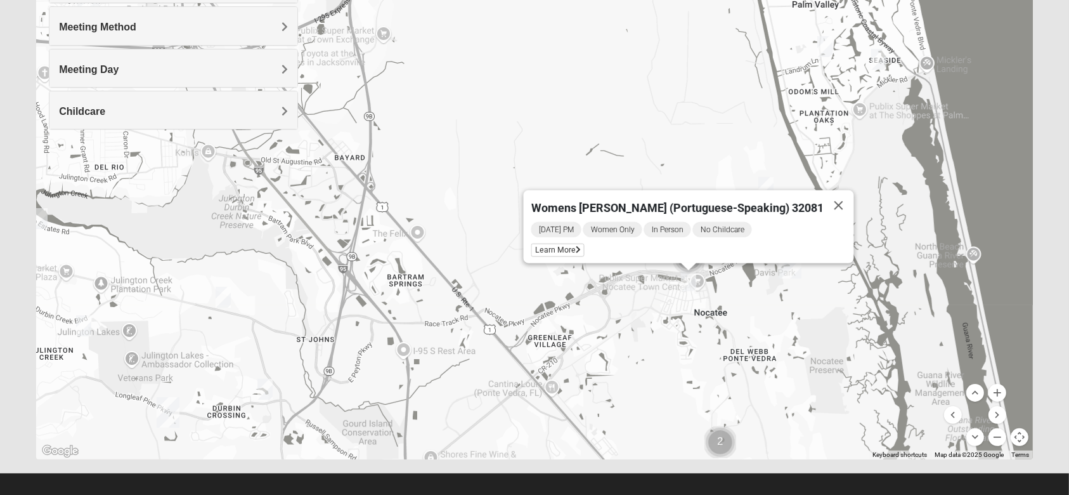
click at [576, 94] on div "Womens [PERSON_NAME] (Portuguese-Speaking) 32081 [DATE] PM Women Only In Person…" at bounding box center [534, 205] width 997 height 507
click at [824, 46] on img "Womens Reeves 32082" at bounding box center [824, 46] width 25 height 31
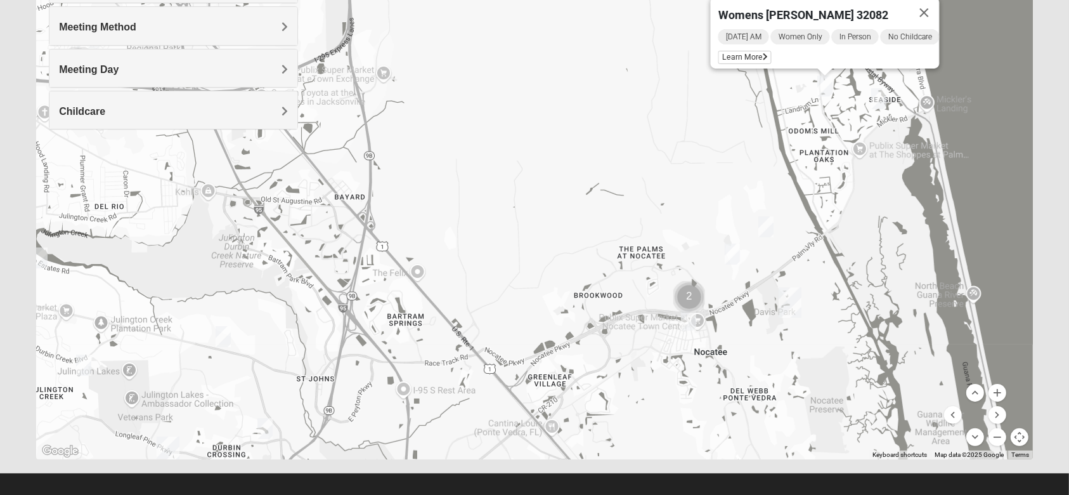
click at [734, 259] on img "Womens Bonner 32081" at bounding box center [732, 253] width 25 height 31
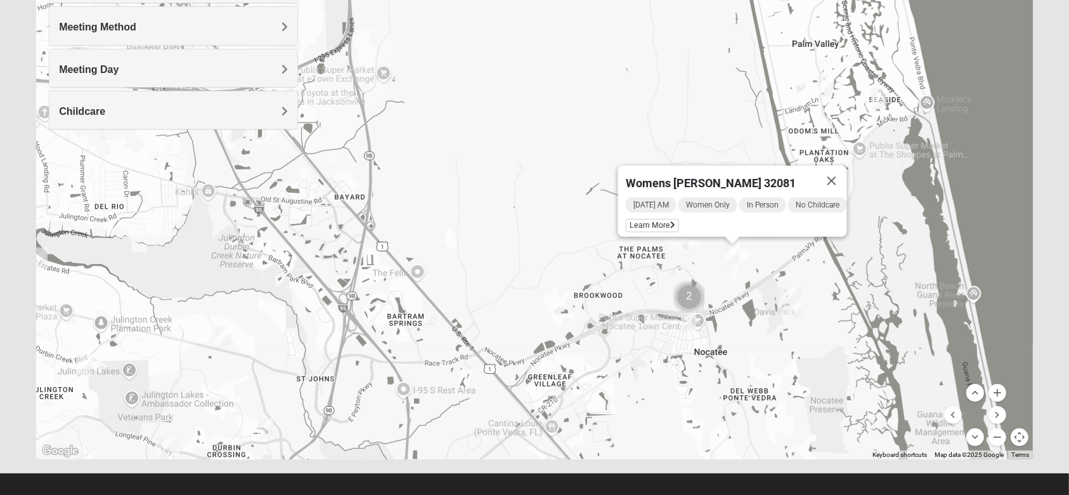
click at [690, 299] on img "Cluster of 2 groups" at bounding box center [689, 297] width 42 height 42
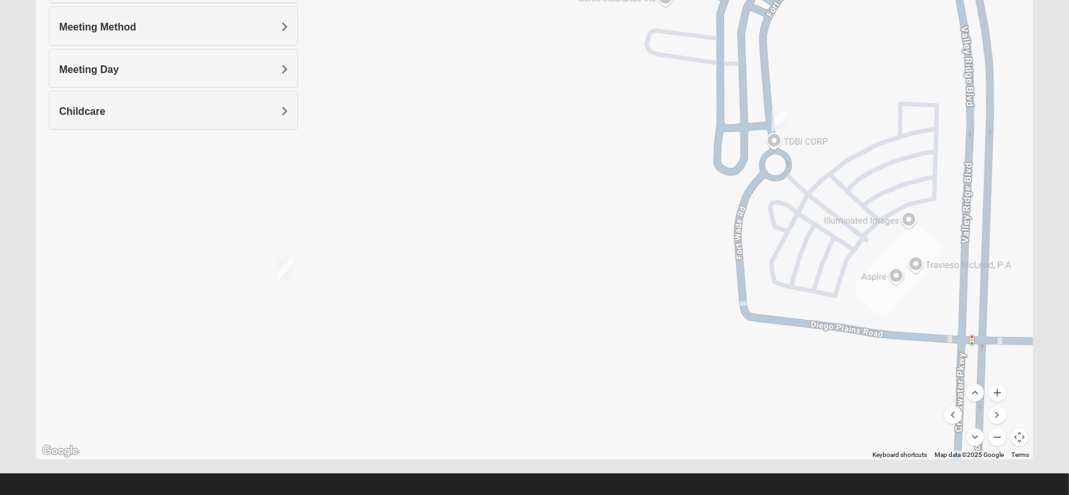
click at [283, 280] on img "Womens Piscitelli 32081" at bounding box center [285, 269] width 25 height 31
click at [778, 123] on img "Womens Damrow 32081" at bounding box center [779, 120] width 25 height 31
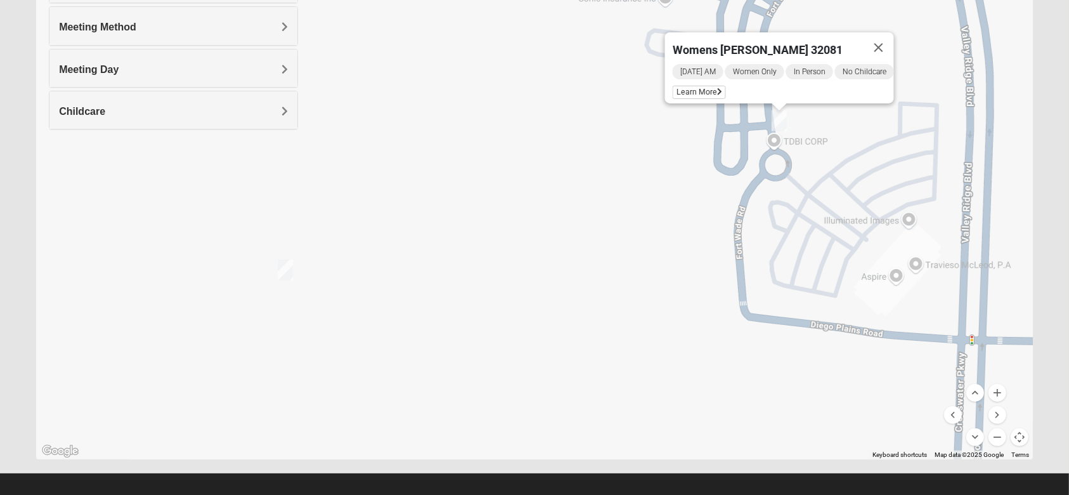
click at [1020, 439] on button "Map camera controls" at bounding box center [1020, 437] width 18 height 18
click at [989, 439] on button "Zoom out" at bounding box center [998, 437] width 18 height 18
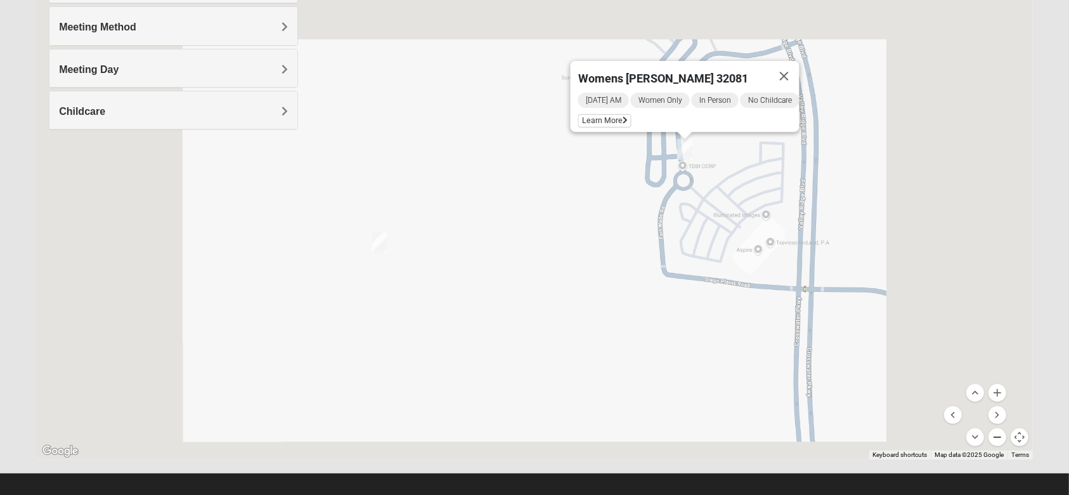
click at [989, 439] on button "Zoom out" at bounding box center [998, 437] width 18 height 18
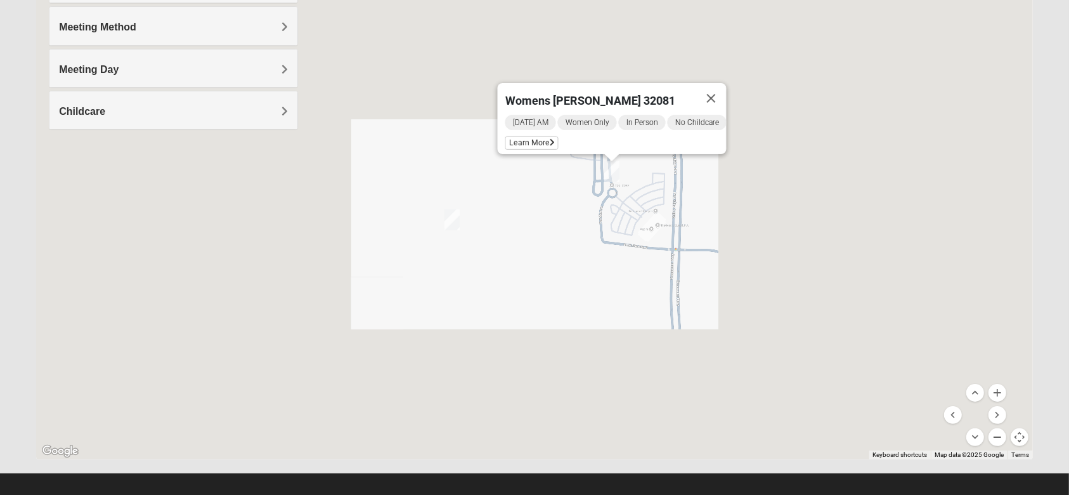
click at [989, 439] on button "Zoom out" at bounding box center [998, 437] width 18 height 18
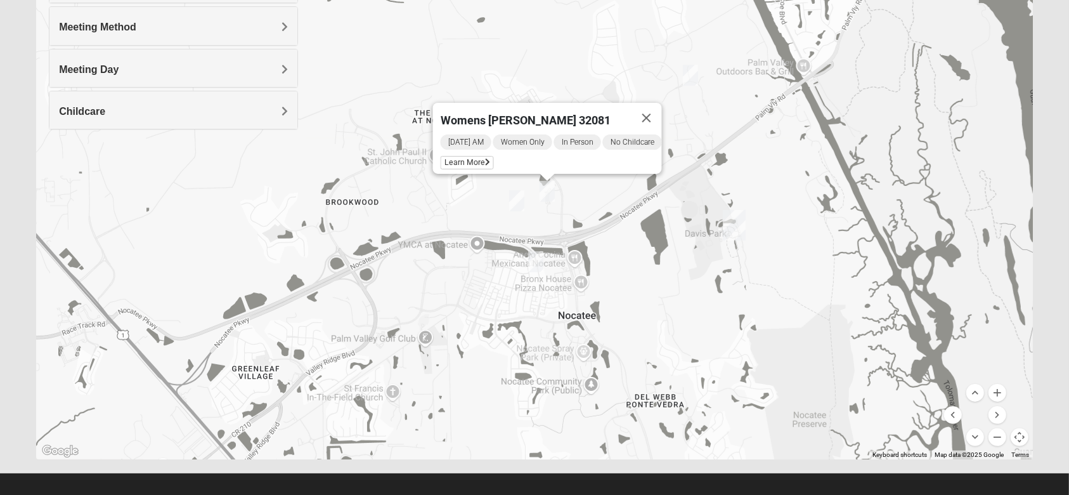
click at [694, 77] on img "Womens Masulli 32081" at bounding box center [690, 75] width 25 height 31
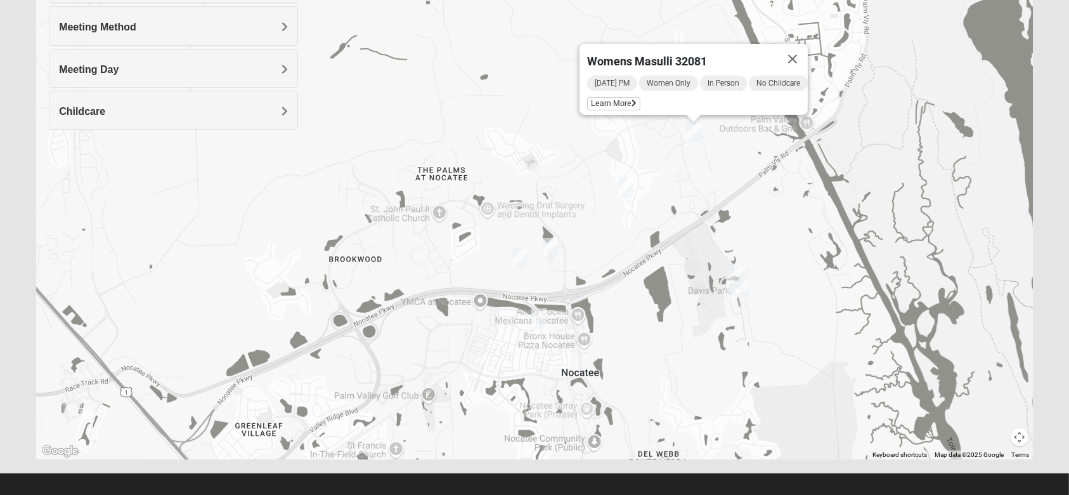
drag, startPoint x: 751, startPoint y: 129, endPoint x: 751, endPoint y: 170, distance: 40.6
click at [755, 176] on div "Womens Masulli 32081 [DATE] PM Women Only In Person No Childcare Learn More" at bounding box center [534, 205] width 997 height 507
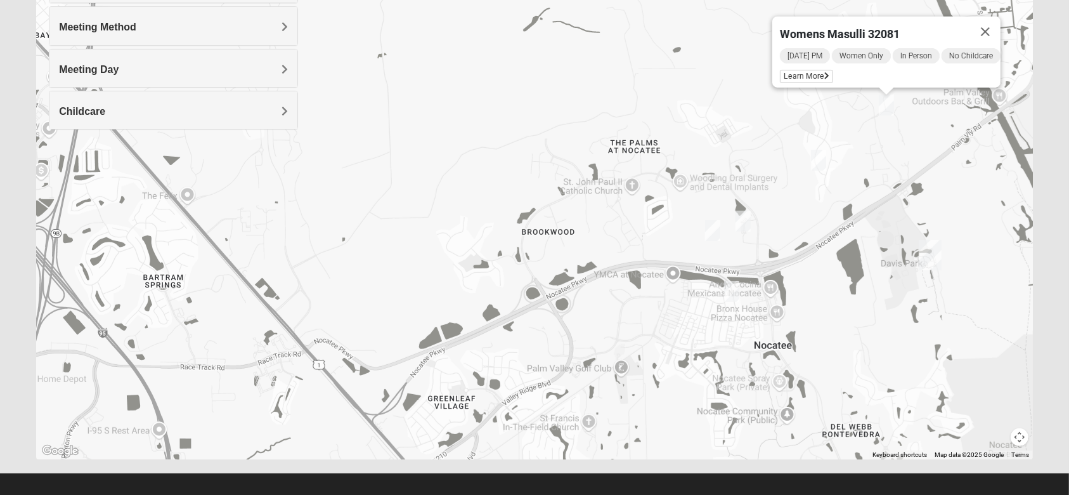
drag, startPoint x: 753, startPoint y: 202, endPoint x: 916, endPoint y: 189, distance: 164.1
click at [973, 172] on div "Womens Masulli 32081 [DATE] PM Women Only In Person No Childcare Learn More" at bounding box center [534, 205] width 997 height 507
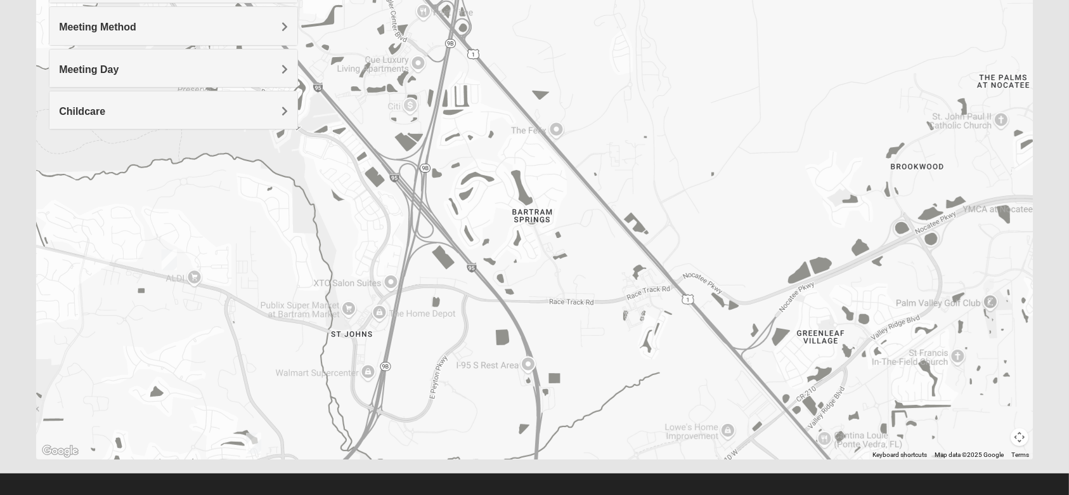
drag, startPoint x: 624, startPoint y: 235, endPoint x: 906, endPoint y: 181, distance: 286.7
click at [906, 181] on div "Womens Masulli 32081 [DATE] PM Women Only In Person No Childcare Learn More" at bounding box center [534, 205] width 997 height 507
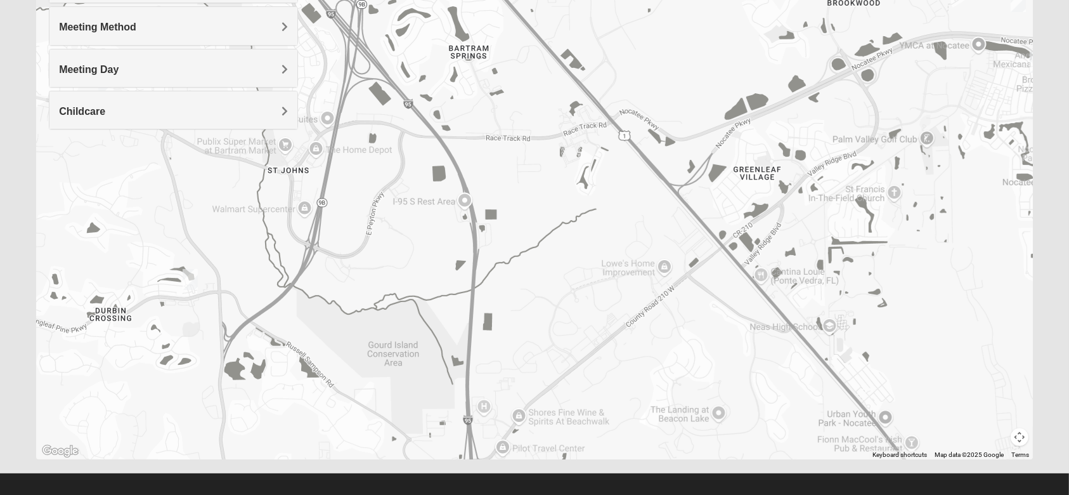
drag, startPoint x: 771, startPoint y: 284, endPoint x: 706, endPoint y: 117, distance: 179.1
click at [706, 117] on div "Womens Masulli 32081 [DATE] PM Women Only In Person No Childcare Learn More" at bounding box center [534, 205] width 997 height 507
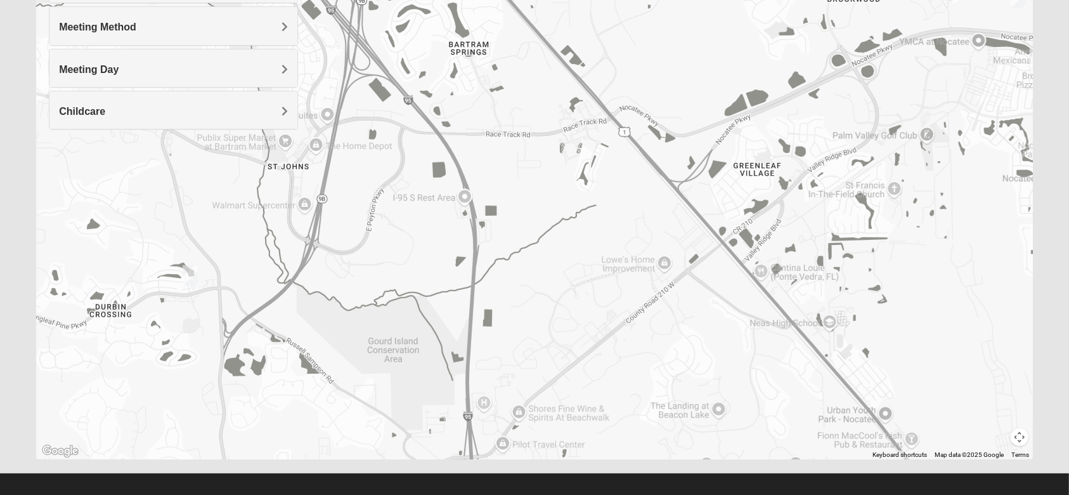
click at [1019, 435] on button "Map camera controls" at bounding box center [1020, 437] width 18 height 18
click at [999, 431] on button "Zoom out" at bounding box center [998, 437] width 18 height 18
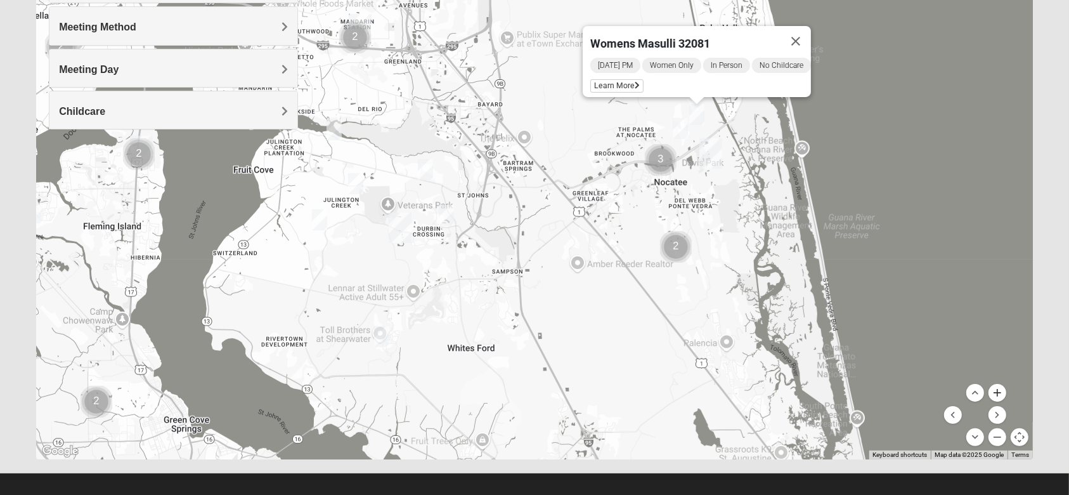
click at [998, 398] on button "Zoom in" at bounding box center [998, 393] width 18 height 18
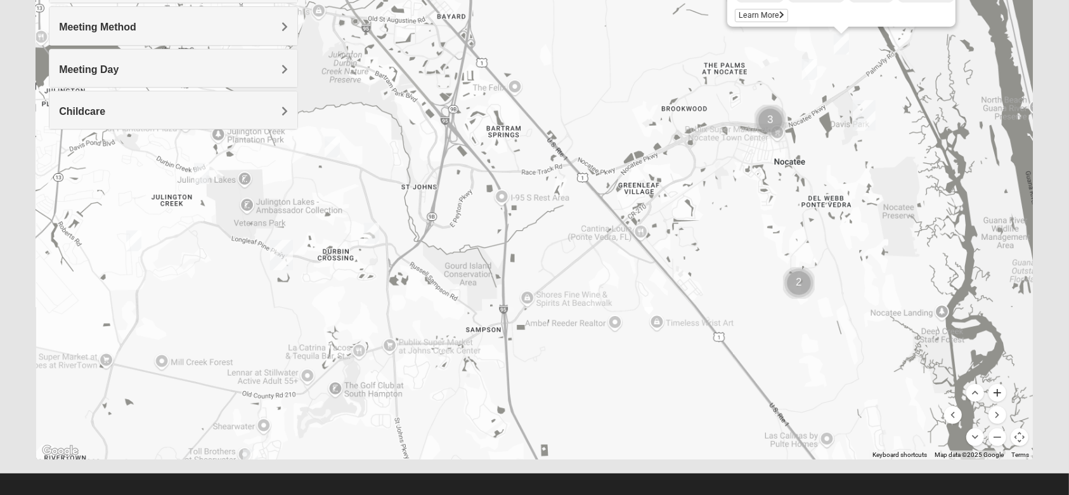
click at [998, 398] on button "Zoom in" at bounding box center [998, 393] width 18 height 18
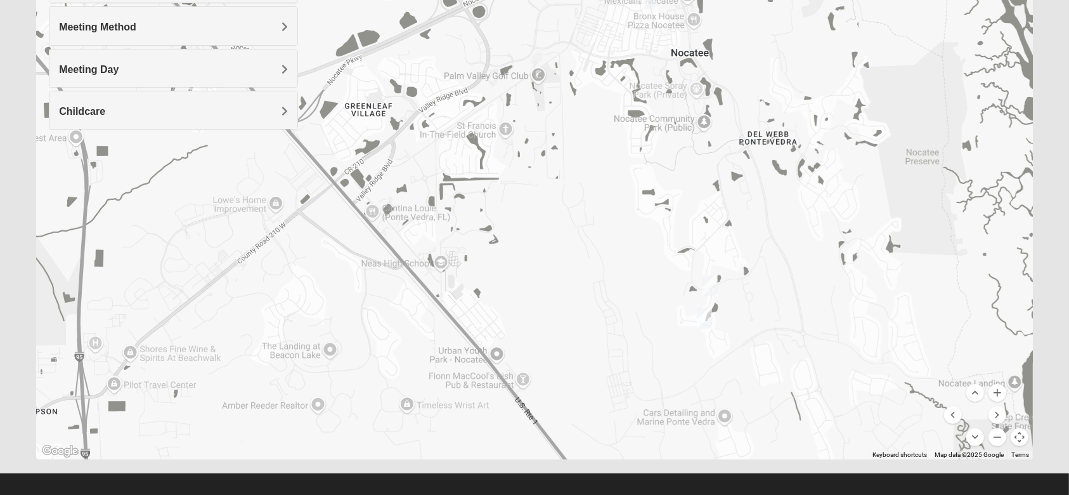
drag, startPoint x: 951, startPoint y: 350, endPoint x: 554, endPoint y: 290, distance: 401.4
click at [554, 290] on div "Womens Masulli 32081 [DATE] PM Women Only In Person No Childcare Learn More" at bounding box center [534, 205] width 997 height 507
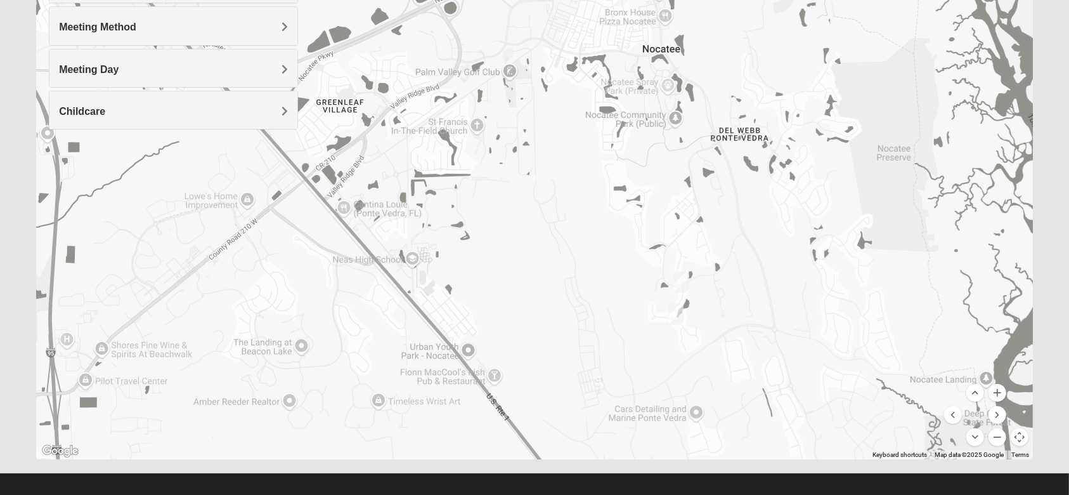
click at [680, 283] on img "Womens Sinclair 32081" at bounding box center [681, 281] width 25 height 31
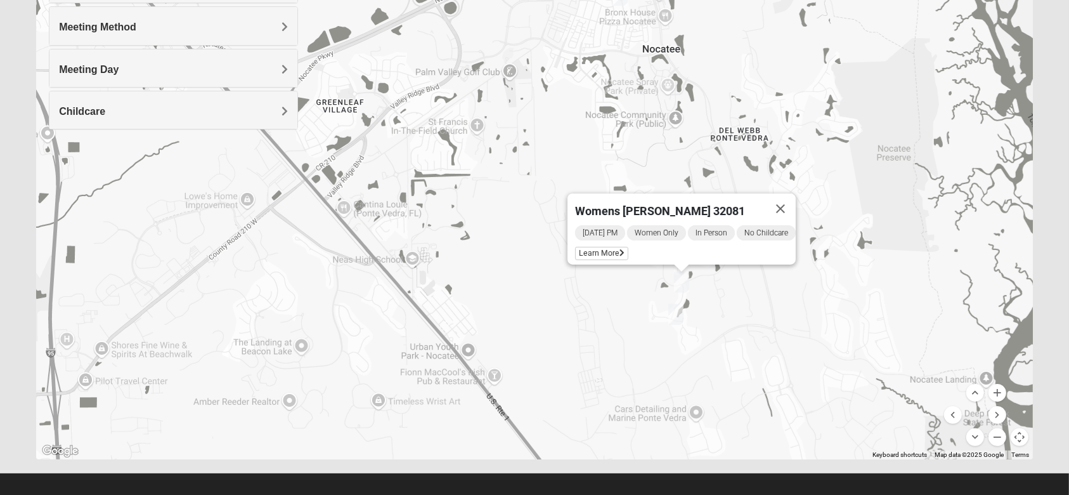
click at [677, 313] on img "Womens Buckland/McGowan 32081" at bounding box center [675, 314] width 25 height 31
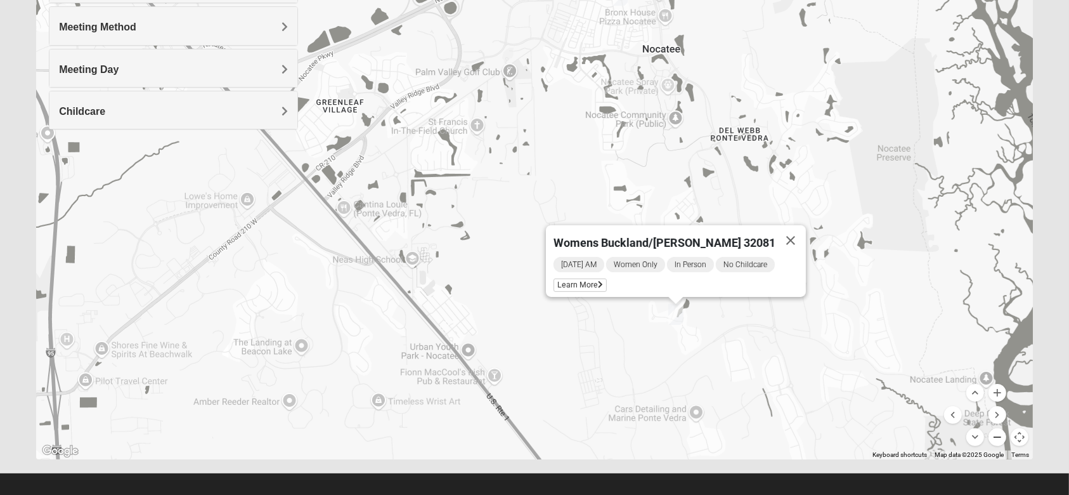
click at [994, 431] on button "Zoom out" at bounding box center [998, 437] width 18 height 18
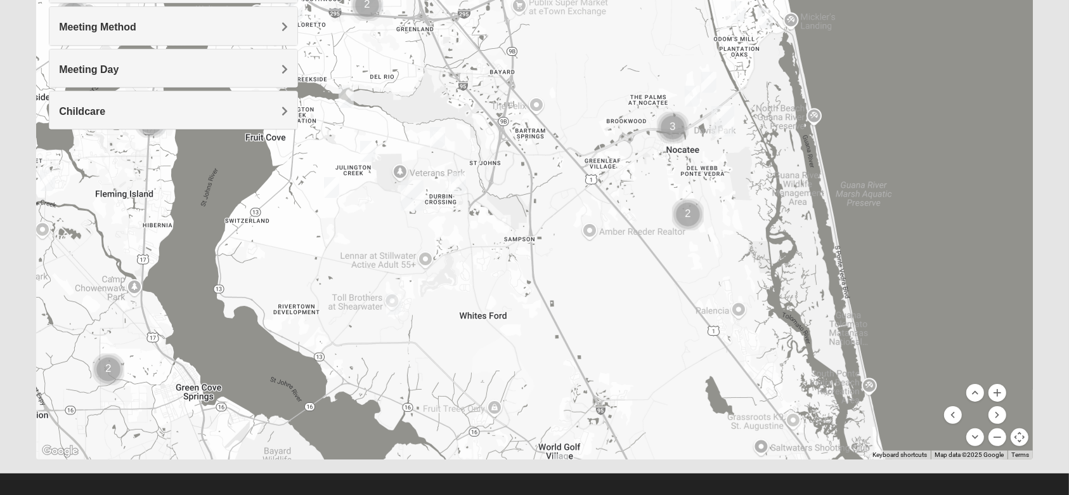
drag, startPoint x: 675, startPoint y: 374, endPoint x: 793, endPoint y: 358, distance: 119.1
click at [793, 358] on div at bounding box center [534, 205] width 997 height 507
click at [393, 304] on img "Womens Driskell-Mele 32092" at bounding box center [393, 304] width 25 height 31
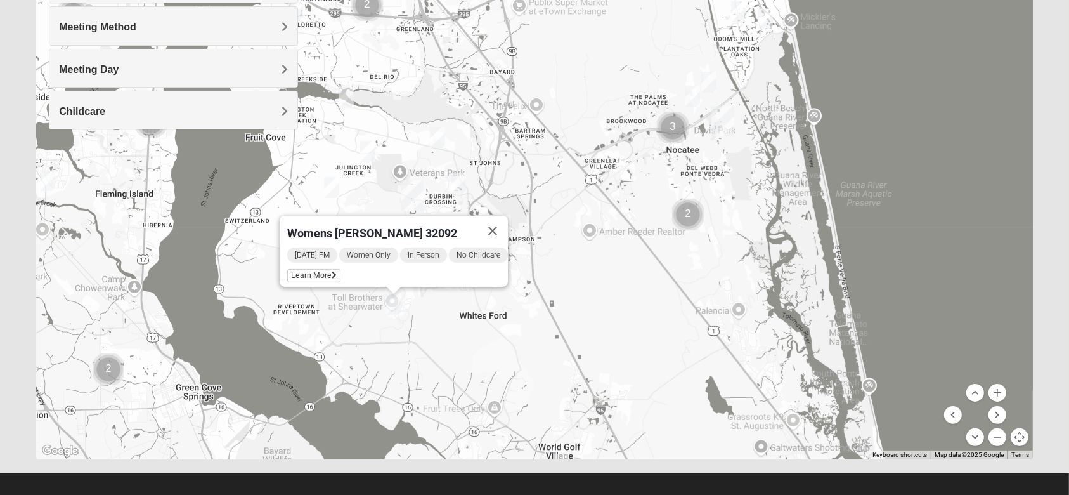
click at [530, 320] on div "Womens [PERSON_NAME] 32092 [DATE] PM Women Only In Person No Childcare Learn Mo…" at bounding box center [534, 205] width 997 height 507
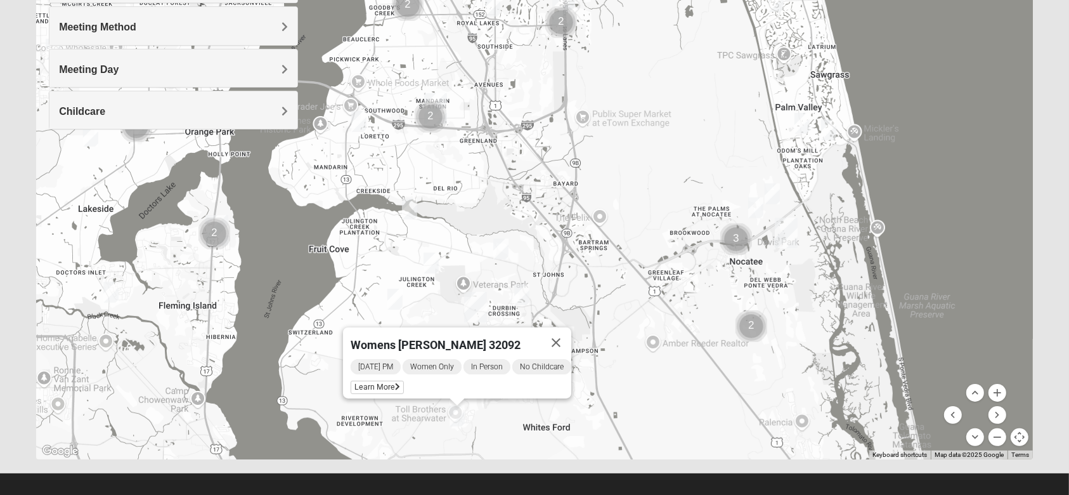
drag, startPoint x: 552, startPoint y: 255, endPoint x: 615, endPoint y: 368, distance: 129.2
click at [615, 368] on div "Womens [PERSON_NAME] 32092 [DATE] PM Women Only In Person No Childcare Learn Mo…" at bounding box center [534, 205] width 997 height 507
click at [381, 381] on span "Learn More" at bounding box center [377, 387] width 53 height 13
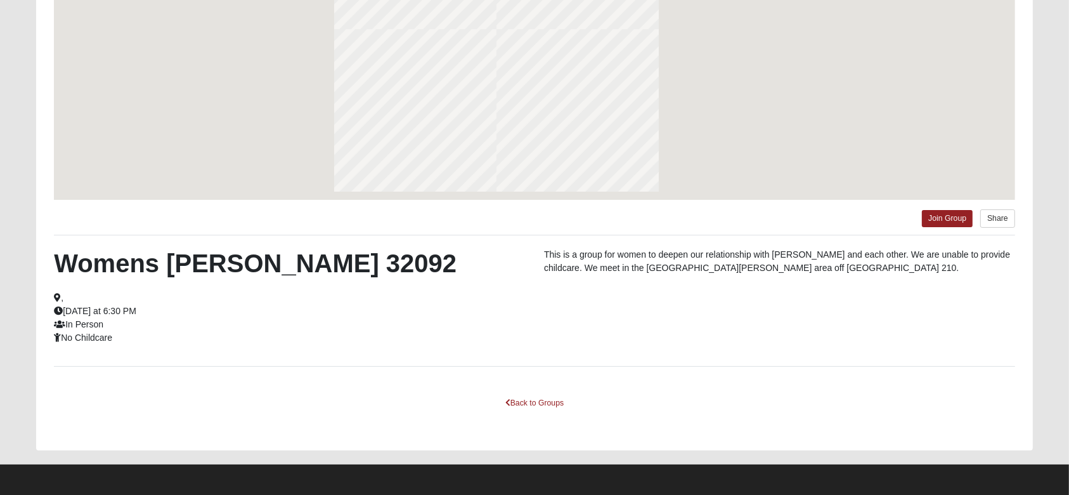
scroll to position [137, 0]
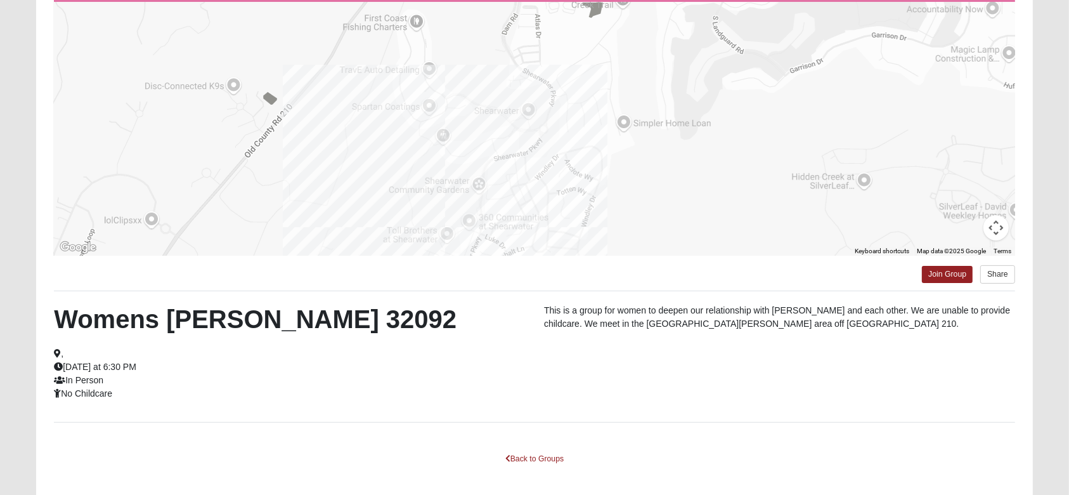
drag, startPoint x: 700, startPoint y: 69, endPoint x: 646, endPoint y: 213, distance: 153.7
click at [646, 213] on div at bounding box center [534, 129] width 961 height 254
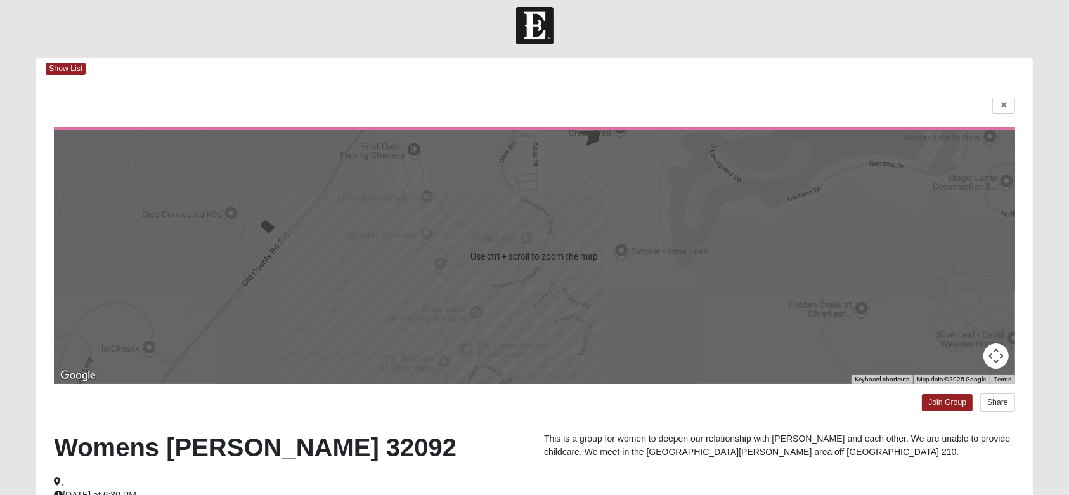
scroll to position [0, 0]
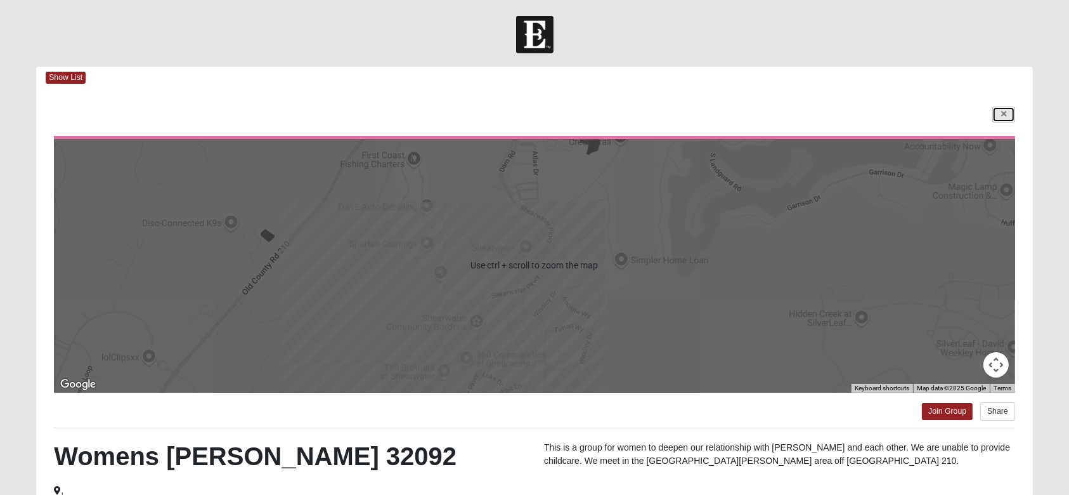
click at [993, 113] on link at bounding box center [1003, 115] width 23 height 16
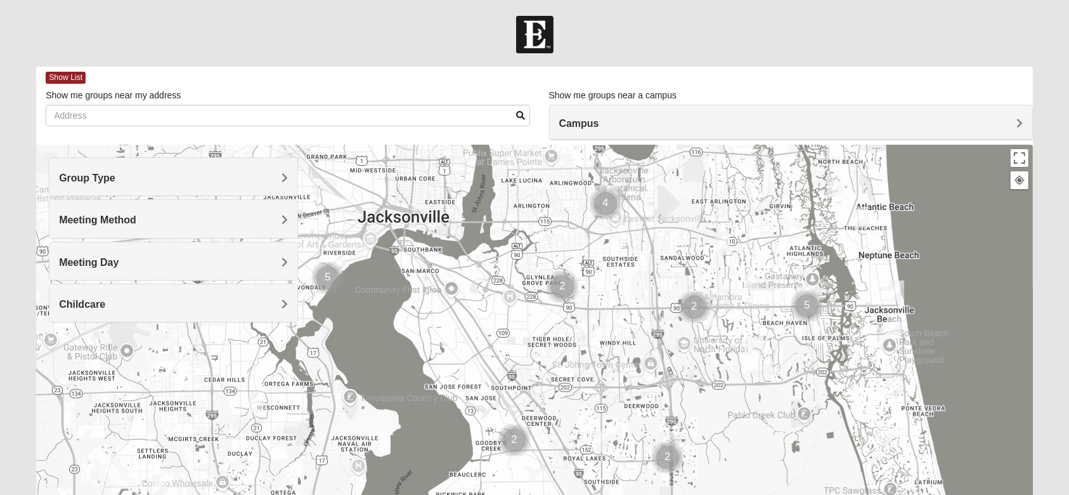
drag, startPoint x: 578, startPoint y: 237, endPoint x: 658, endPoint y: 532, distance: 305.5
click at [658, 494] on html "Log In Find A Group Error Show List Loading Groups" at bounding box center [534, 349] width 1069 height 698
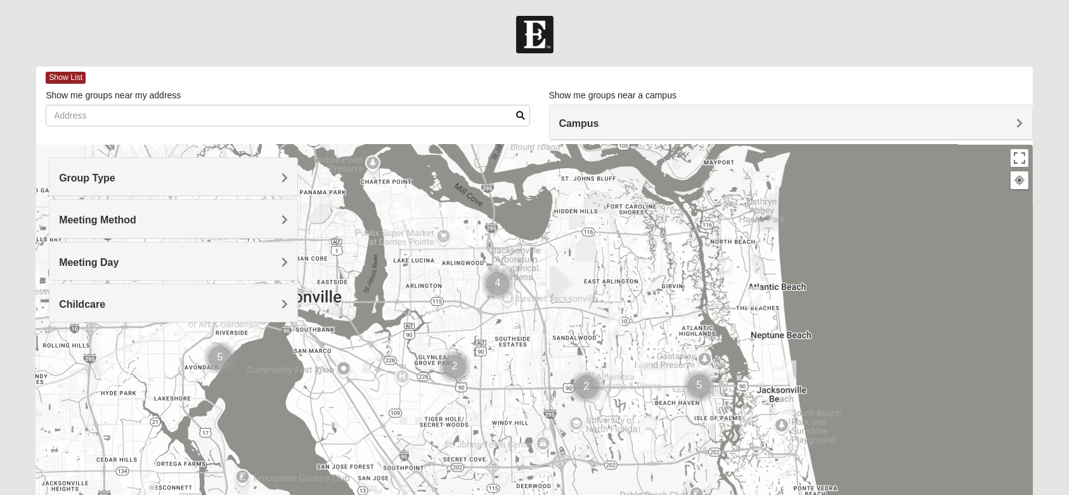
drag, startPoint x: 651, startPoint y: 261, endPoint x: 571, endPoint y: 290, distance: 84.3
click at [571, 290] on div "Womens [PERSON_NAME] 32092 [DATE] PM Women Only In Person No Childcare Learn Mo…" at bounding box center [534, 398] width 997 height 507
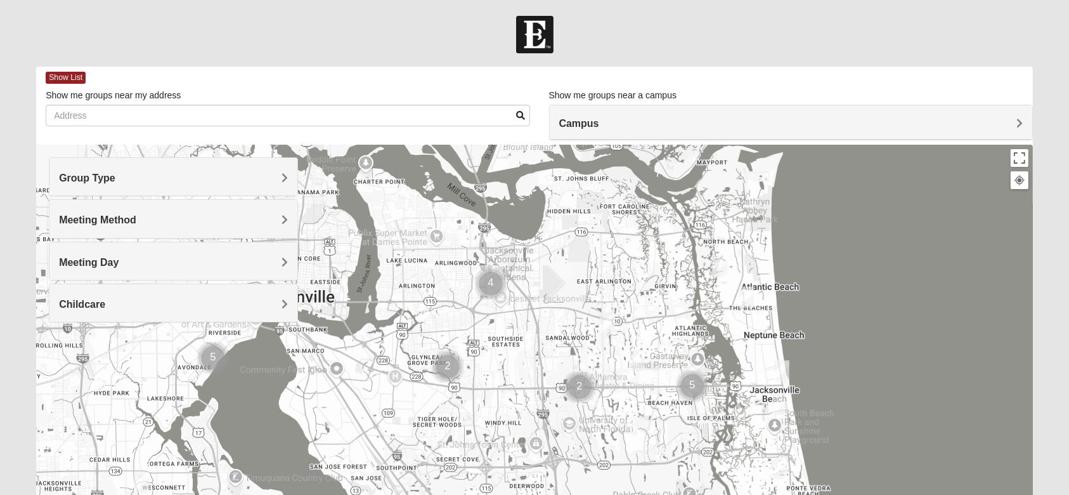
click at [607, 321] on img "Womens VanSickle 32225" at bounding box center [607, 323] width 25 height 31
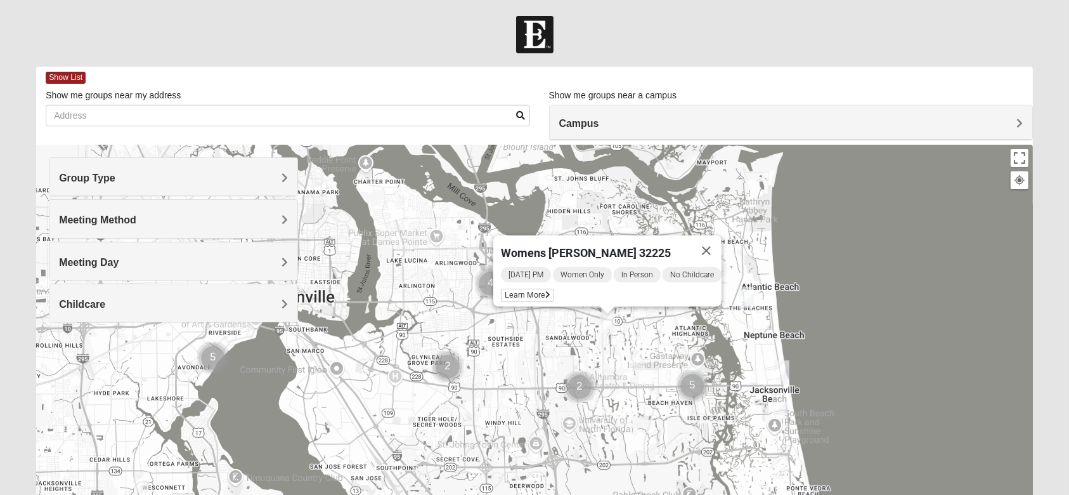
click at [663, 327] on div "Womens [PERSON_NAME] 32225 [DATE] PM Women Only In Person No Childcare Learn Mo…" at bounding box center [534, 398] width 997 height 507
click at [162, 185] on div "Group Type" at bounding box center [173, 176] width 248 height 37
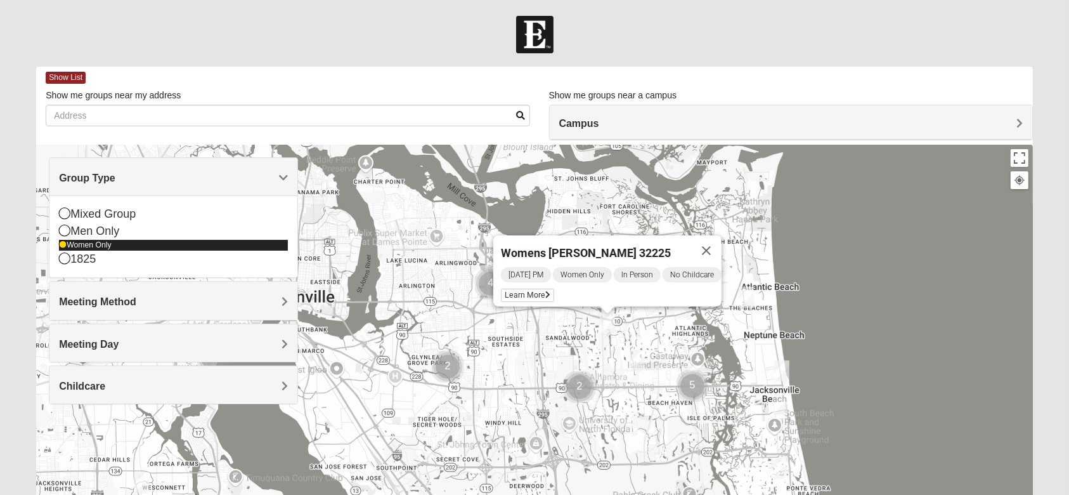
click at [62, 246] on icon at bounding box center [63, 245] width 8 height 8
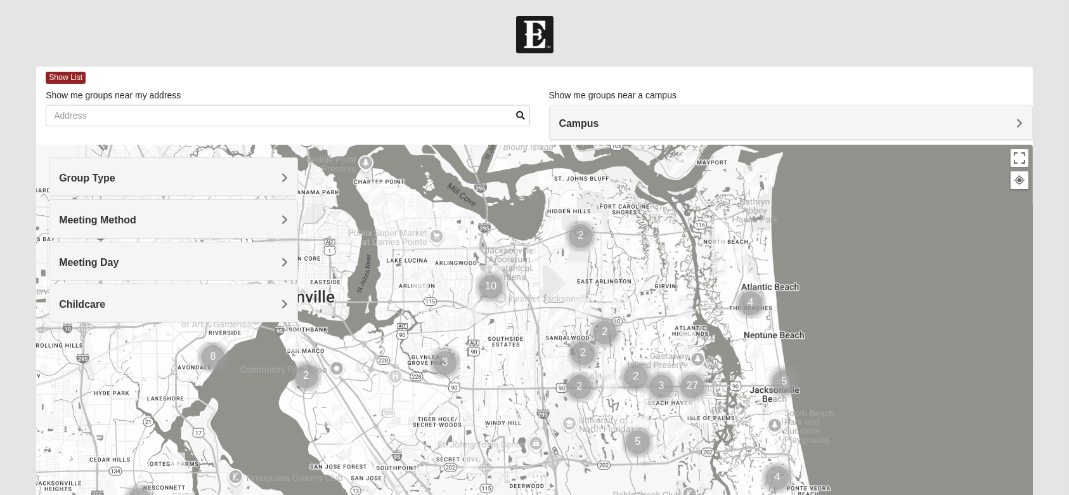
click at [626, 297] on img "Mens Piper 32225" at bounding box center [620, 293] width 25 height 31
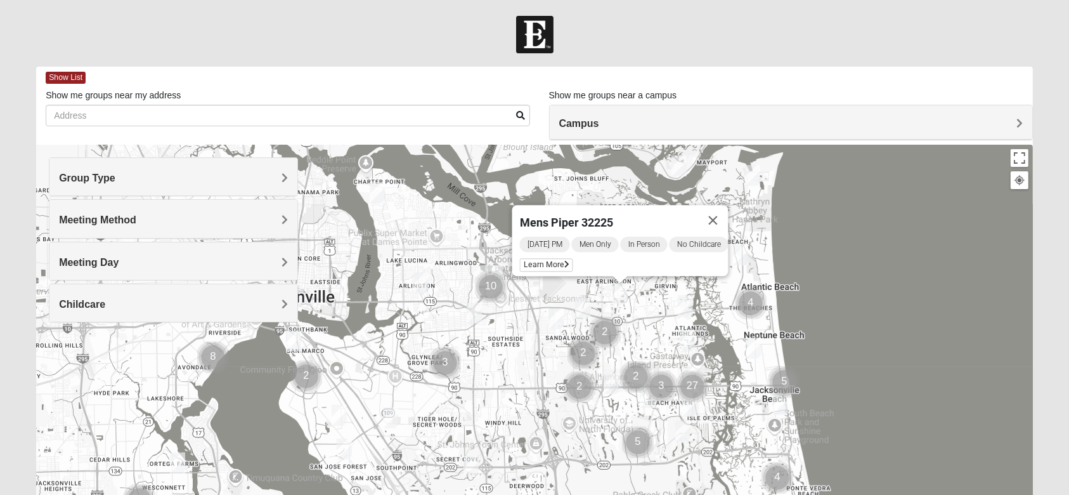
click at [586, 300] on img "Mens Vanning 32224" at bounding box center [582, 308] width 25 height 31
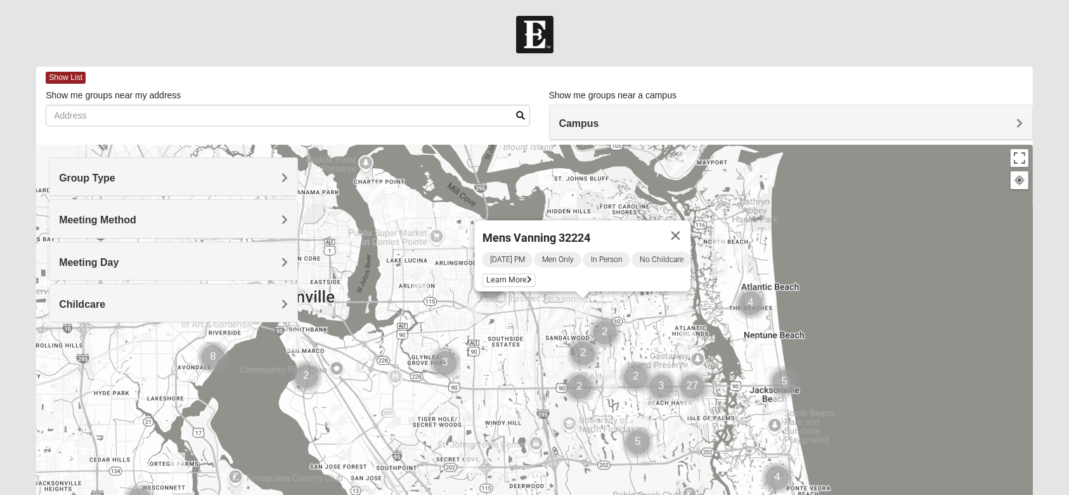
click at [557, 318] on img "Mixed Cossio/Maines 32246" at bounding box center [555, 318] width 25 height 31
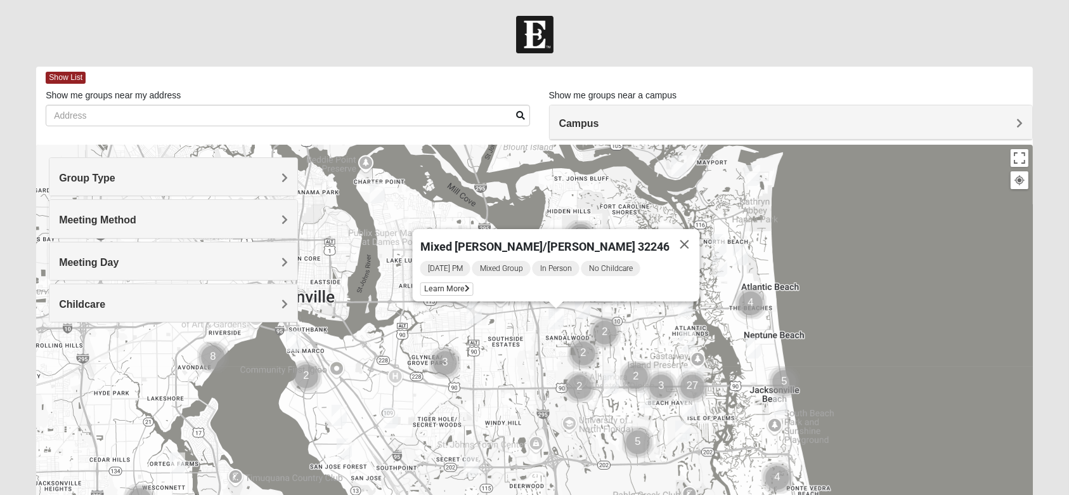
click at [681, 320] on img "1825 Womens Carkhuff 32224" at bounding box center [685, 305] width 25 height 31
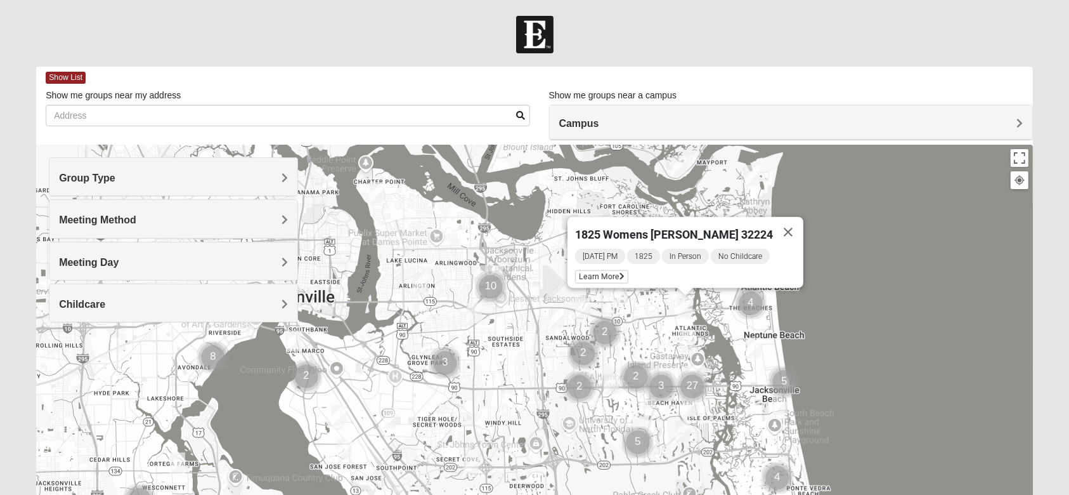
click at [898, 30] on div at bounding box center [534, 34] width 1069 height 37
